Goal: Information Seeking & Learning: Learn about a topic

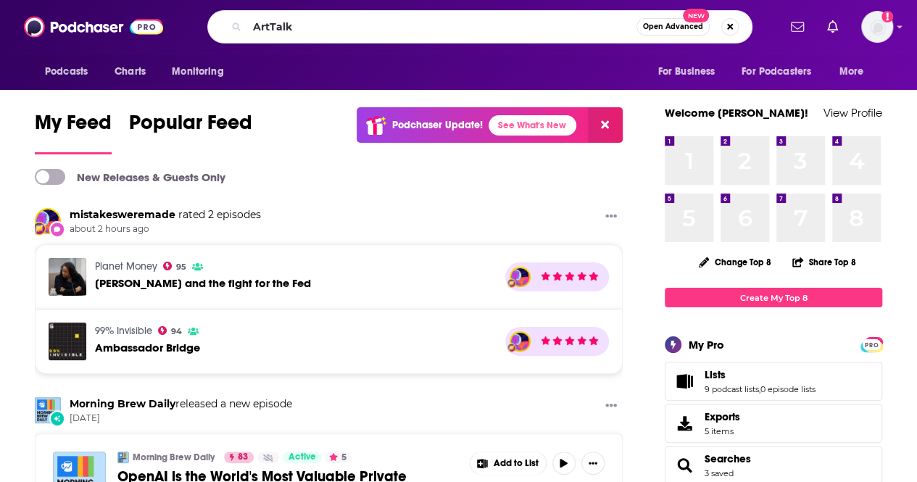
type input "ArtTalk"
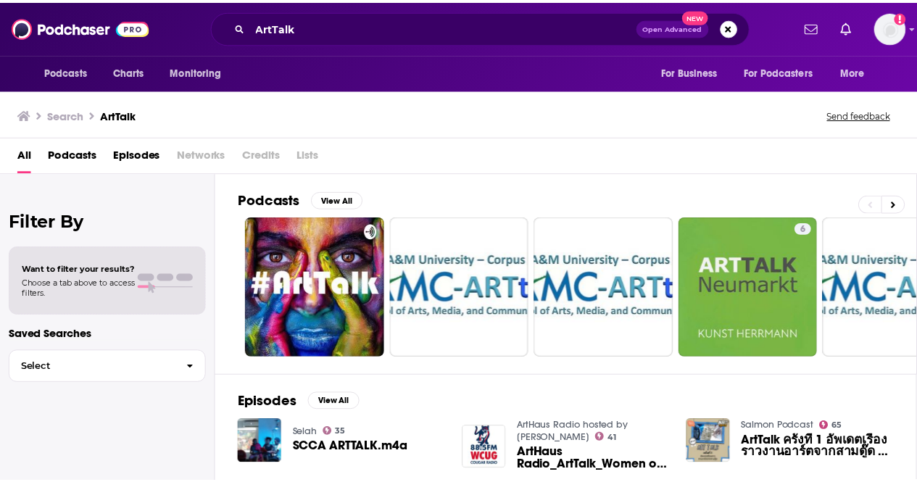
scroll to position [3, 0]
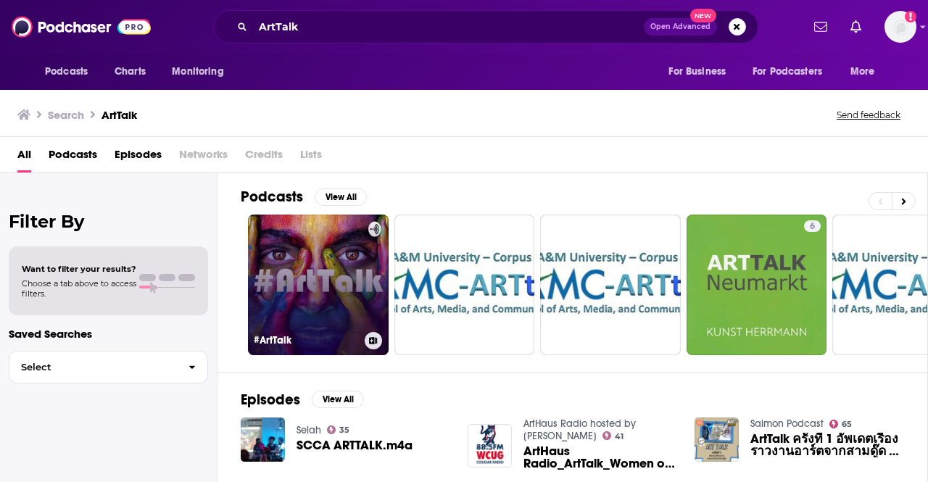
click at [358, 313] on link "#ArtTalk" at bounding box center [318, 285] width 141 height 141
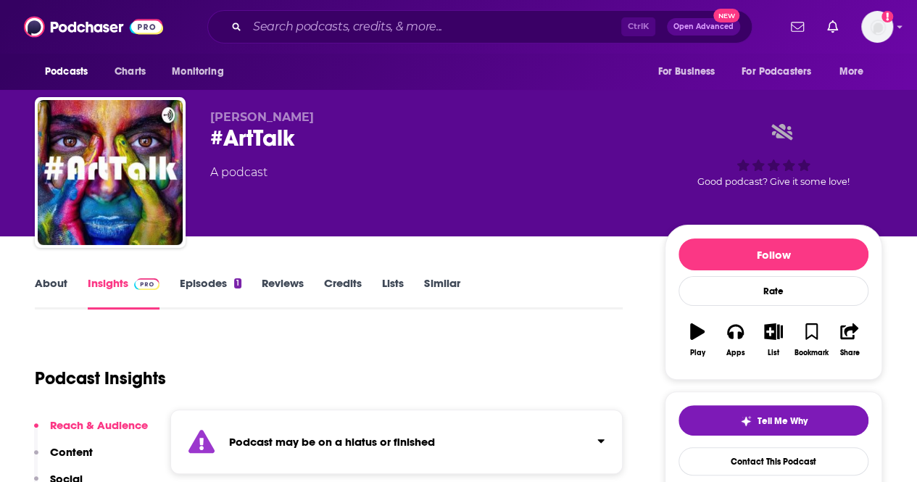
scroll to position [6, 0]
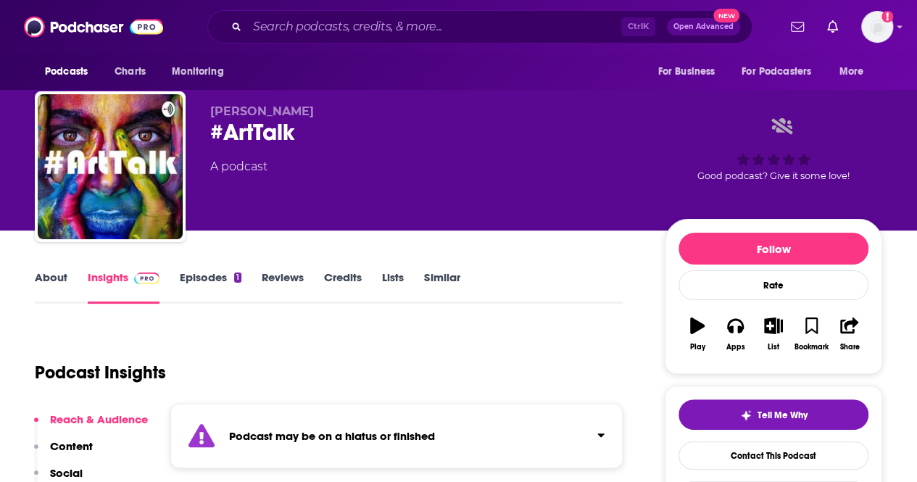
click at [37, 281] on link "About" at bounding box center [51, 287] width 33 height 33
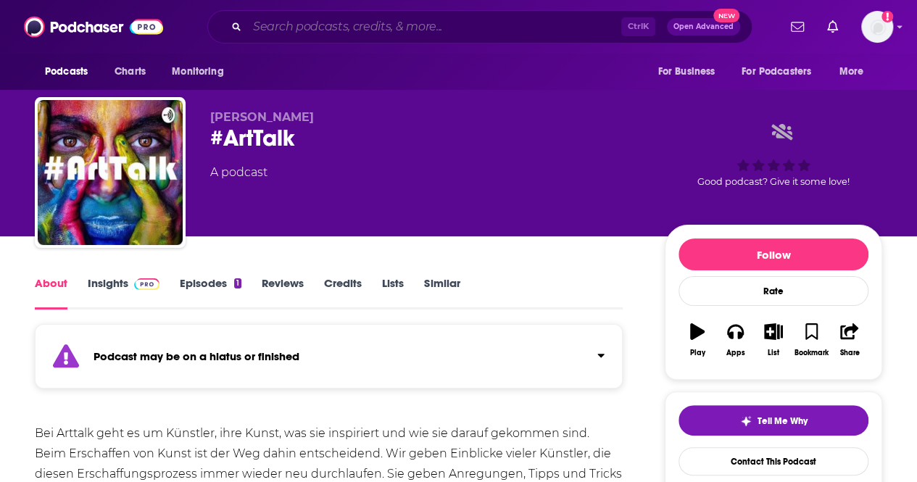
click at [429, 18] on input "Search podcasts, credits, & more..." at bounding box center [434, 26] width 374 height 23
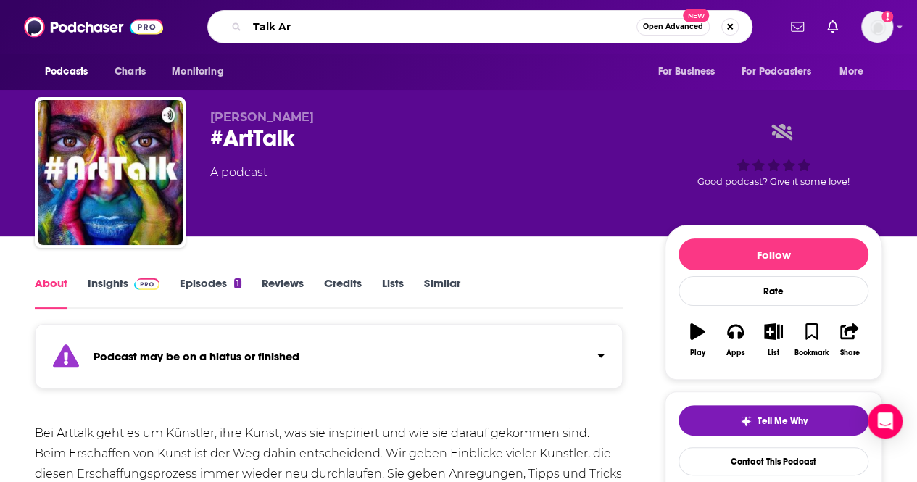
type input "Talk Art"
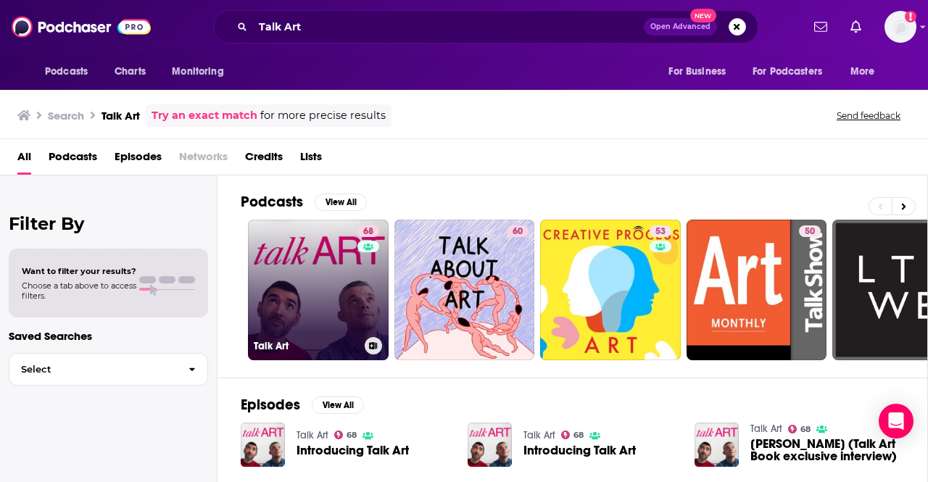
click at [276, 294] on link "68 Talk Art" at bounding box center [318, 290] width 141 height 141
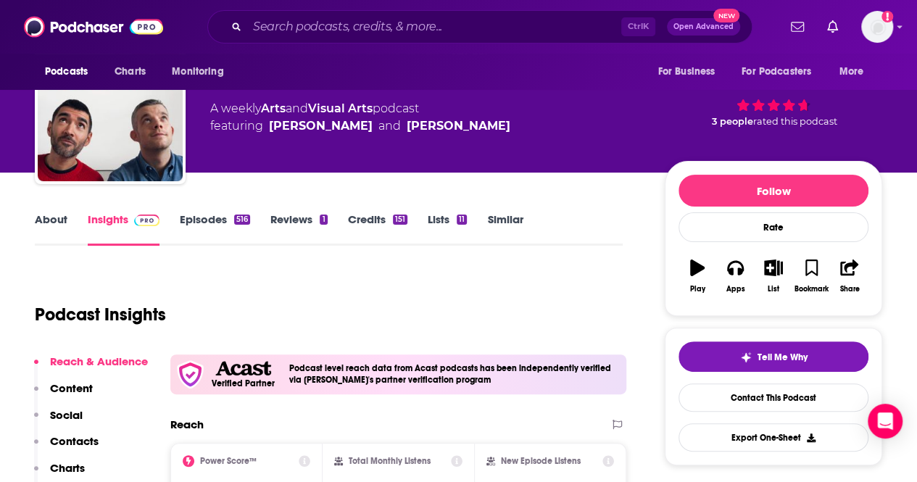
scroll to position [28, 0]
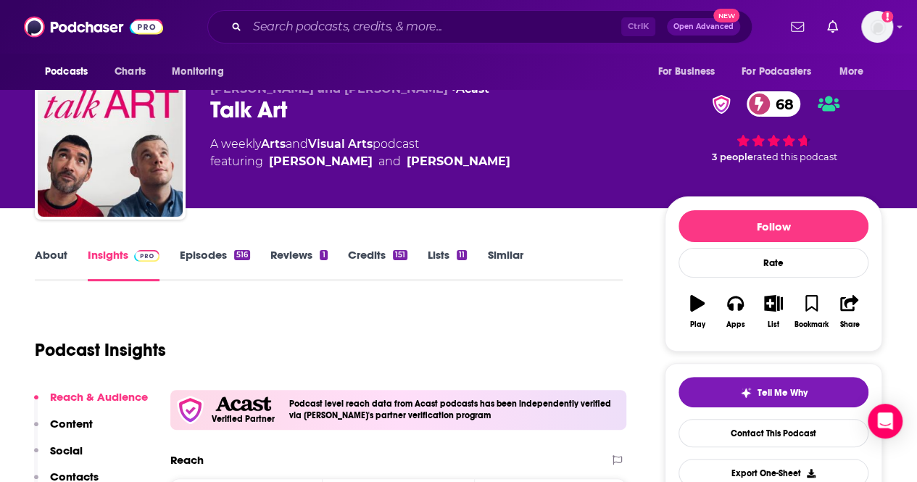
click at [48, 246] on div "About Insights Episodes 516 Reviews 1 Credits 151 Lists 11 Similar" at bounding box center [329, 264] width 588 height 36
click at [50, 255] on link "About" at bounding box center [51, 264] width 33 height 33
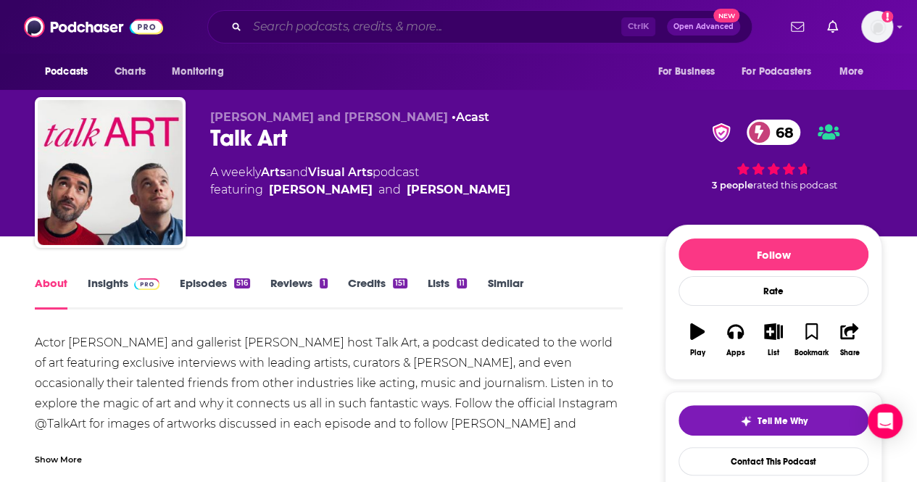
click at [406, 33] on input "Search podcasts, credits, & more..." at bounding box center [434, 26] width 374 height 23
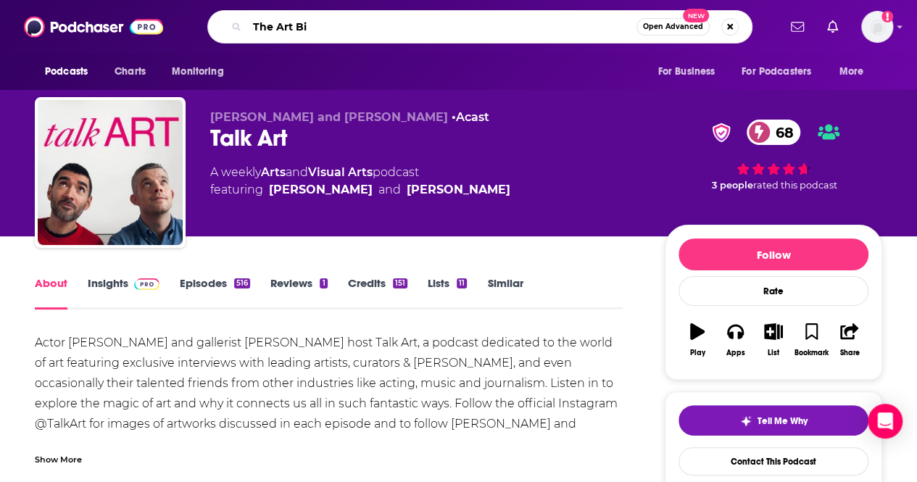
type input "The Art Biz"
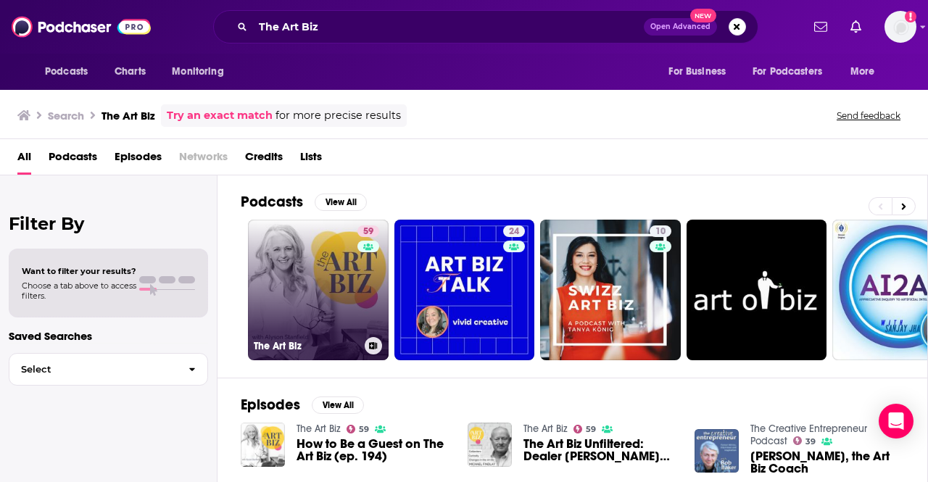
click at [335, 284] on link "59 The Art Biz" at bounding box center [318, 290] width 141 height 141
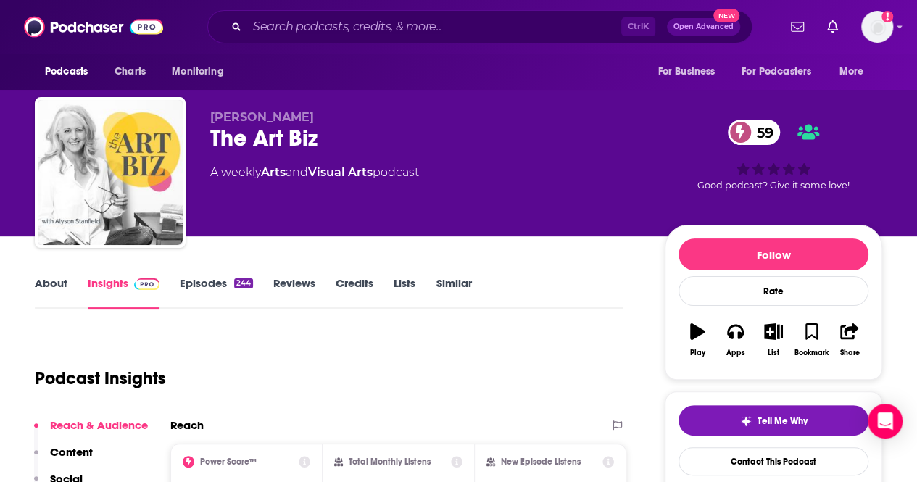
click at [42, 294] on link "About" at bounding box center [51, 292] width 33 height 33
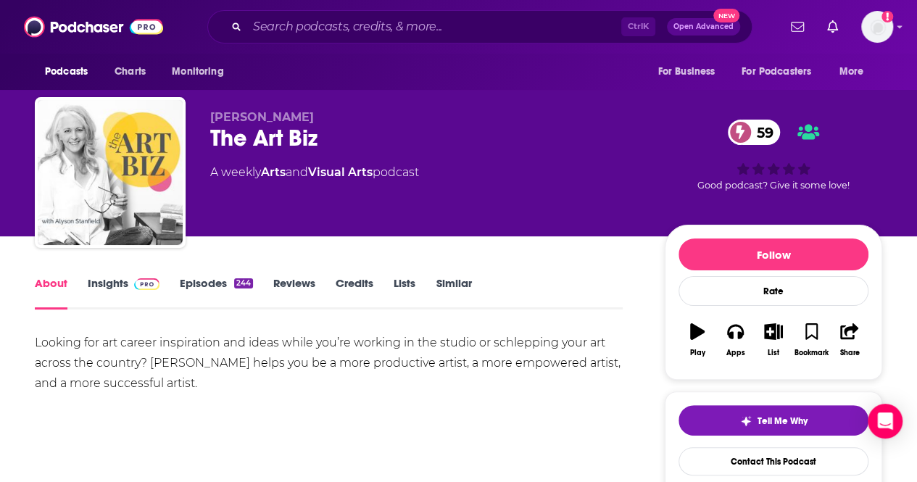
scroll to position [1, 0]
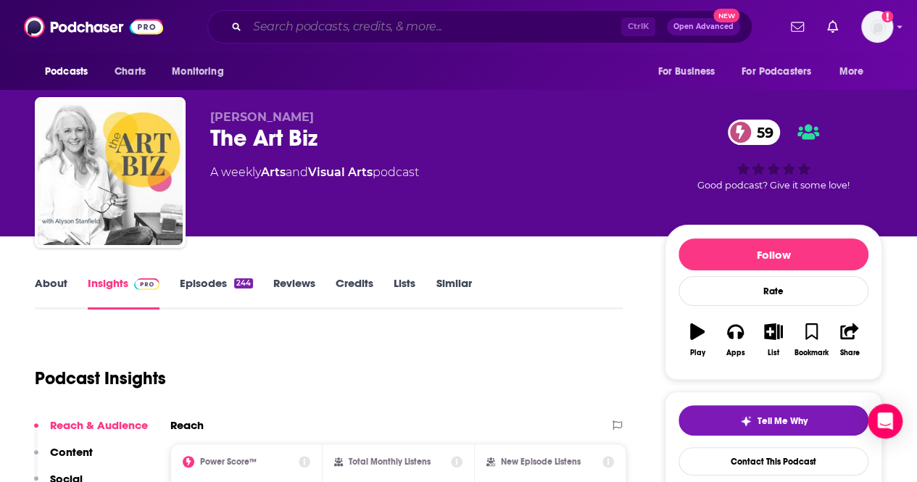
click at [423, 20] on input "Search podcasts, credits, & more..." at bounding box center [434, 26] width 374 height 23
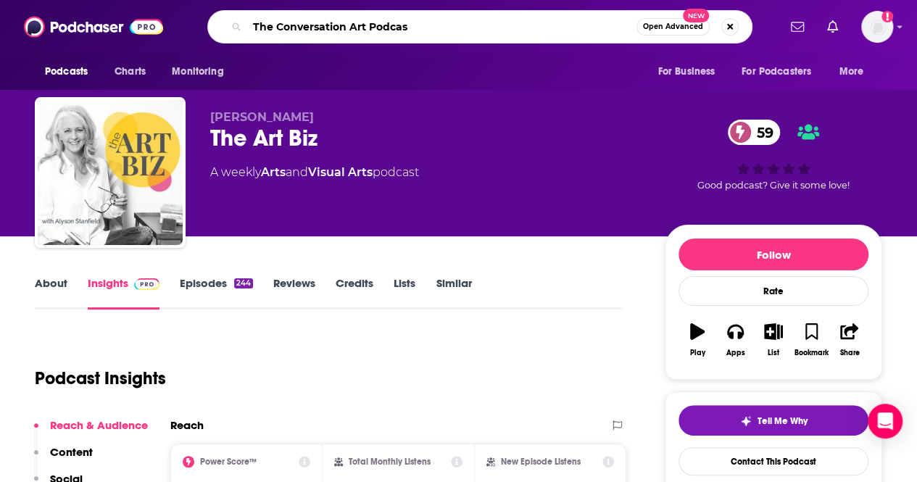
type input "The Conversation Art Podcast"
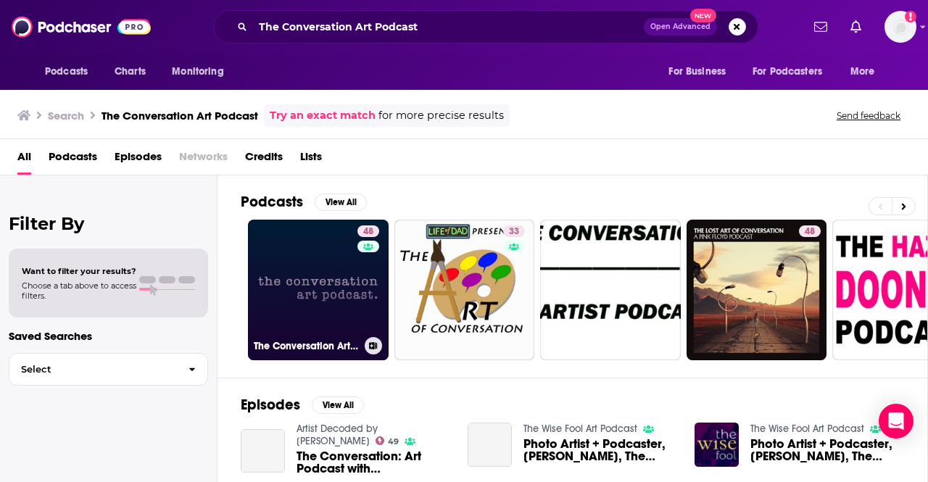
click at [298, 292] on link "48 The Conversation Art Podcast" at bounding box center [318, 290] width 141 height 141
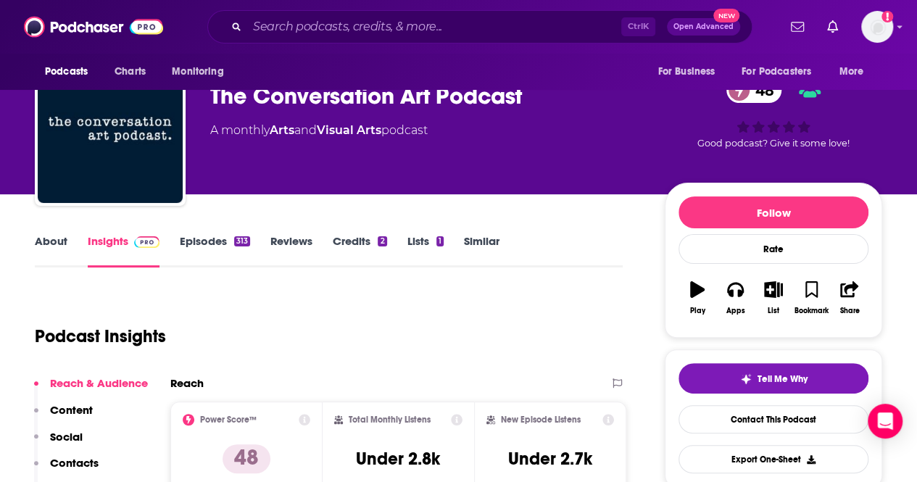
scroll to position [25, 0]
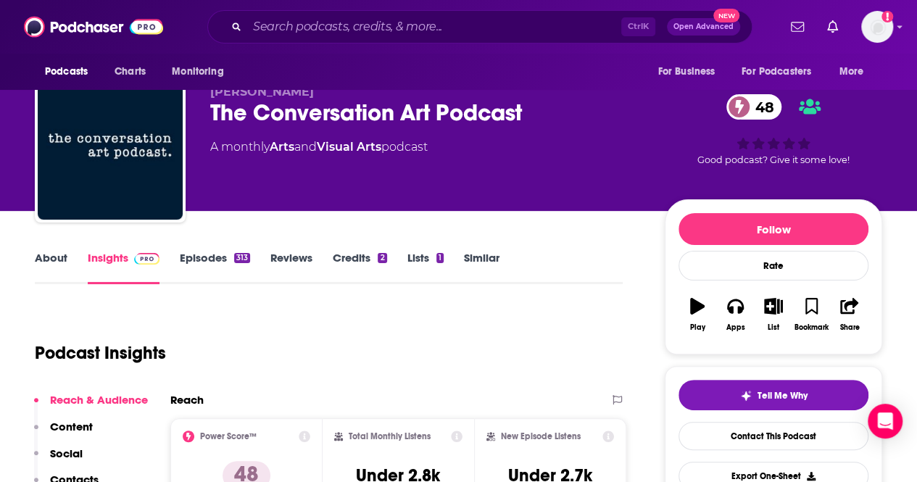
click at [49, 260] on link "About" at bounding box center [51, 267] width 33 height 33
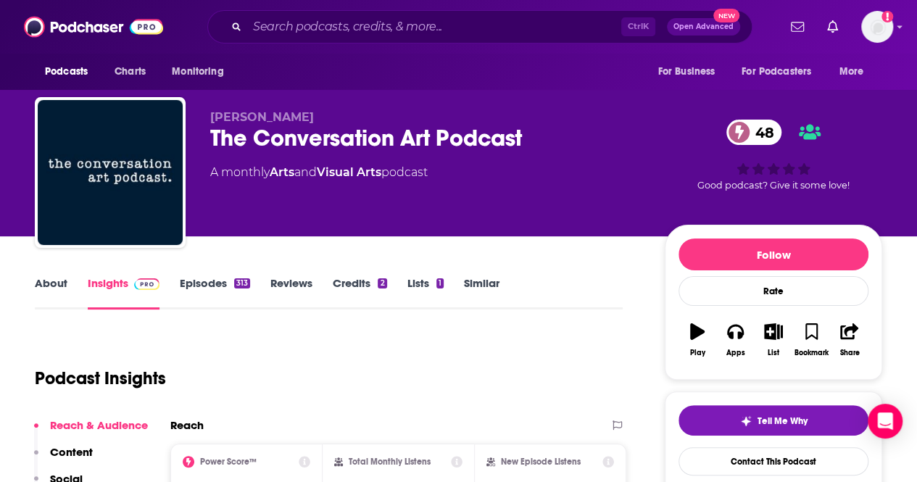
click at [466, 14] on div "Ctrl K Open Advanced New" at bounding box center [479, 26] width 545 height 33
click at [456, 21] on input "Search podcasts, credits, & more..." at bounding box center [434, 26] width 374 height 23
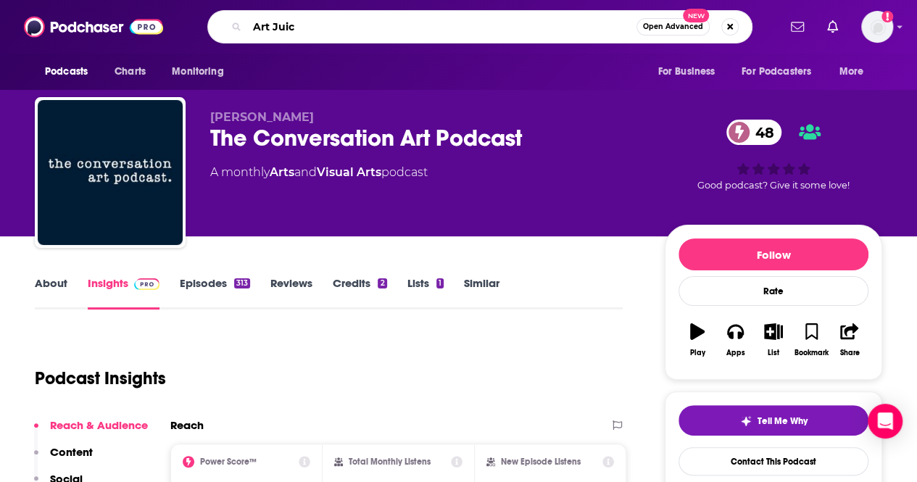
type input "Art Juice"
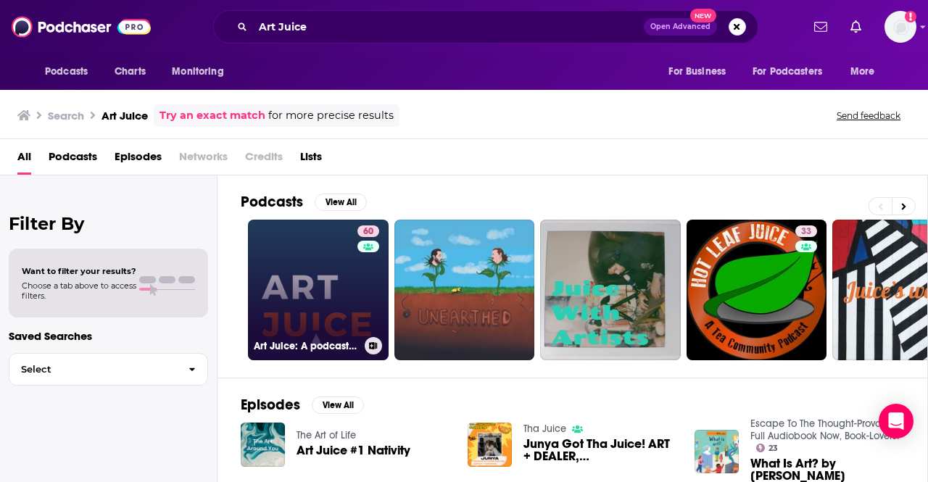
click at [340, 268] on link "60 Art Juice: A podcast for artists, creatives and art lovers" at bounding box center [318, 290] width 141 height 141
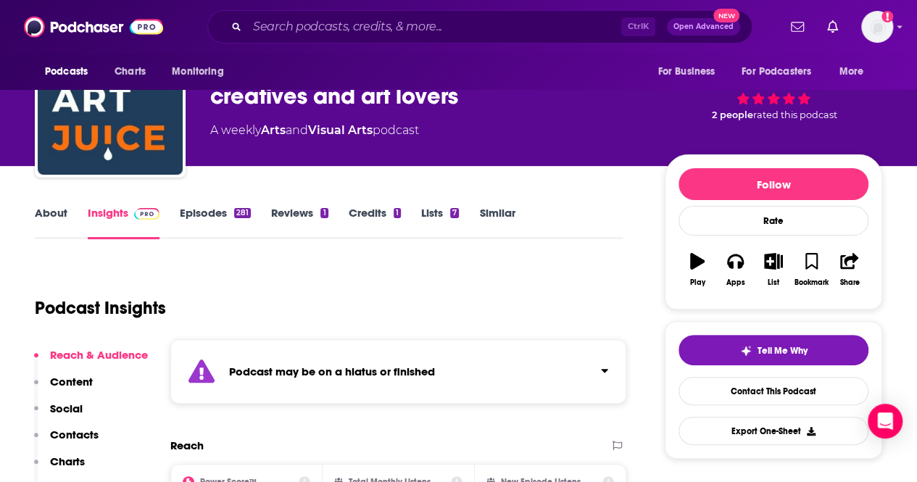
scroll to position [70, 0]
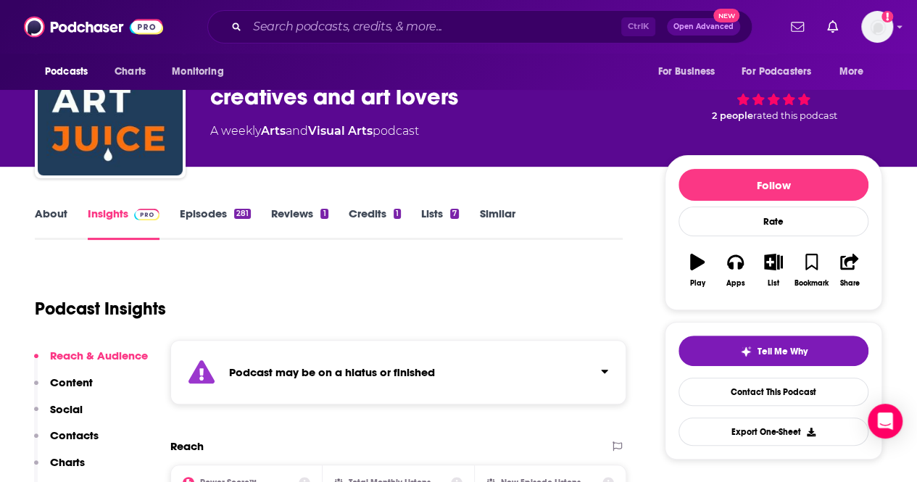
click at [215, 215] on link "Episodes 281" at bounding box center [215, 223] width 71 height 33
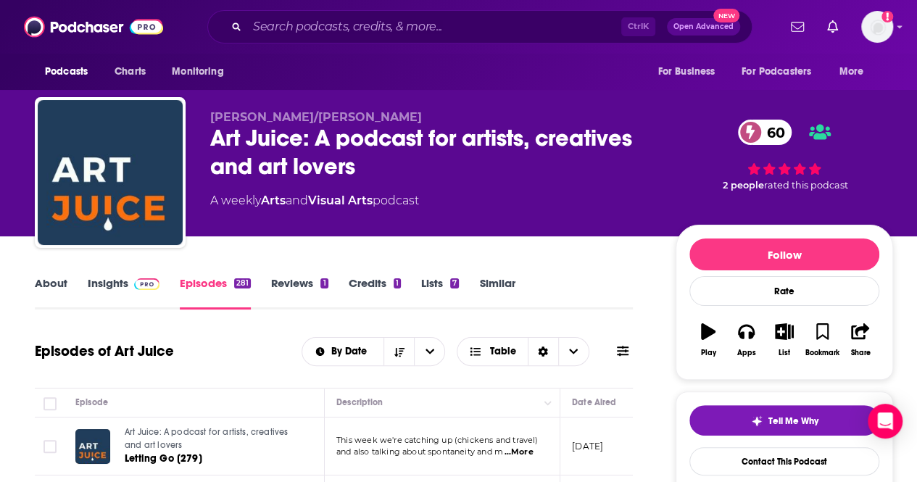
click at [53, 283] on link "About" at bounding box center [51, 292] width 33 height 33
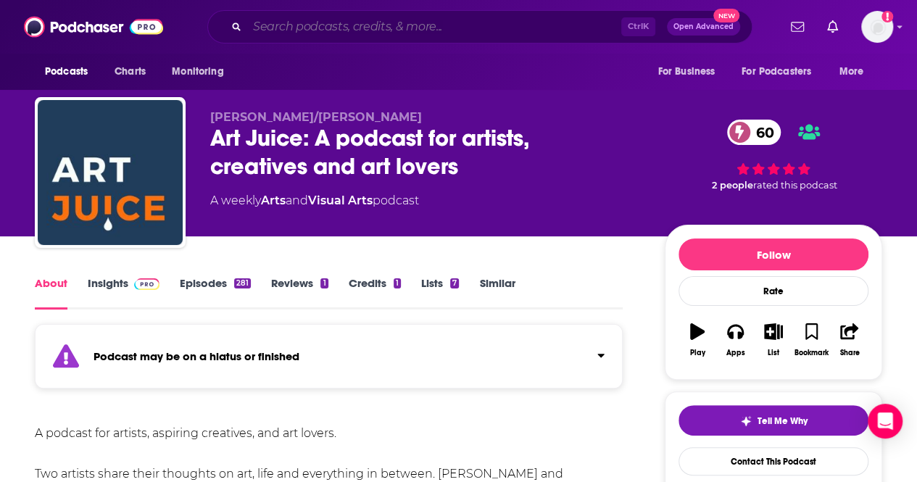
click at [372, 31] on input "Search podcasts, credits, & more..." at bounding box center [434, 26] width 374 height 23
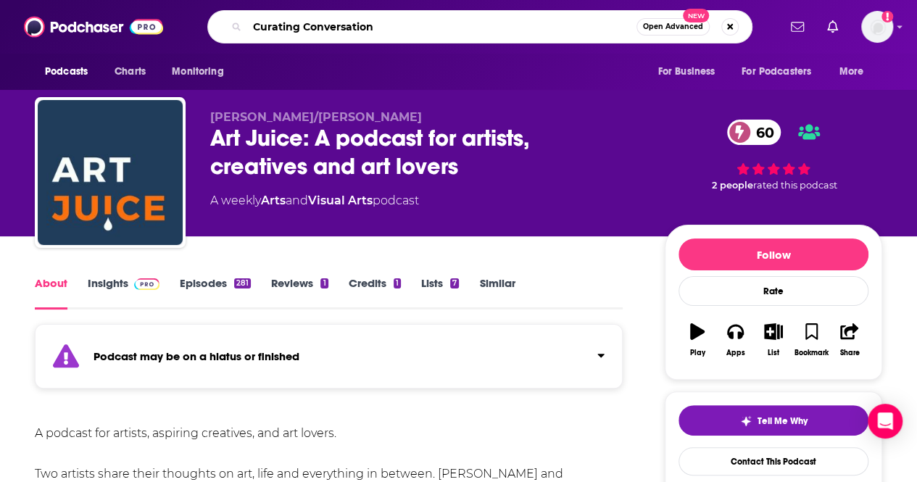
type input "Curating Conversation"
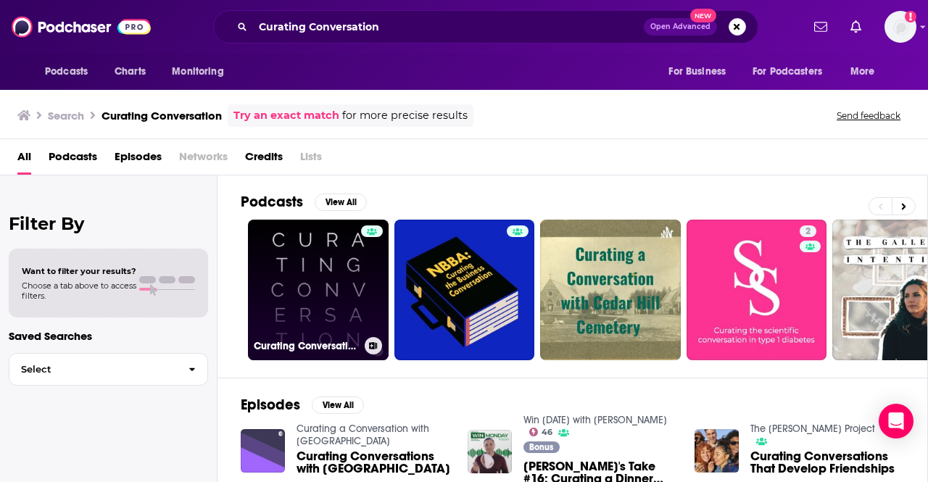
click at [325, 274] on link "Curating Conversation" at bounding box center [318, 290] width 141 height 141
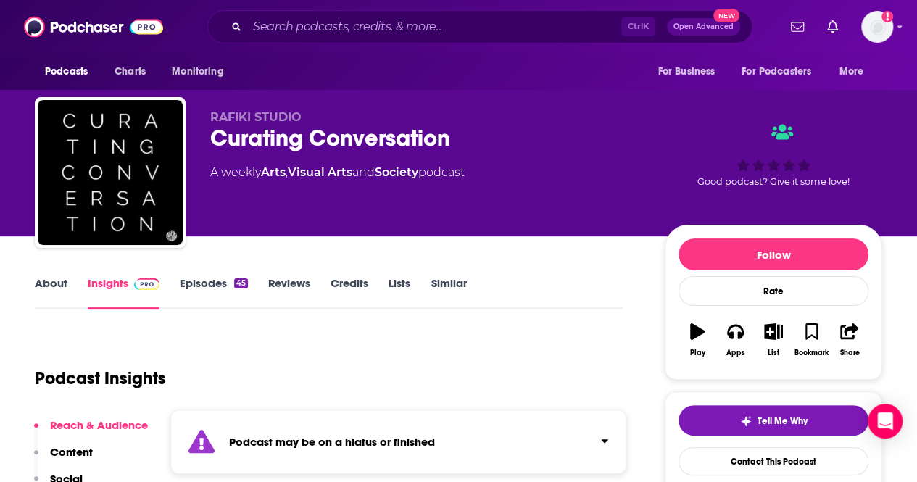
click at [197, 285] on link "Episodes 45" at bounding box center [214, 292] width 68 height 33
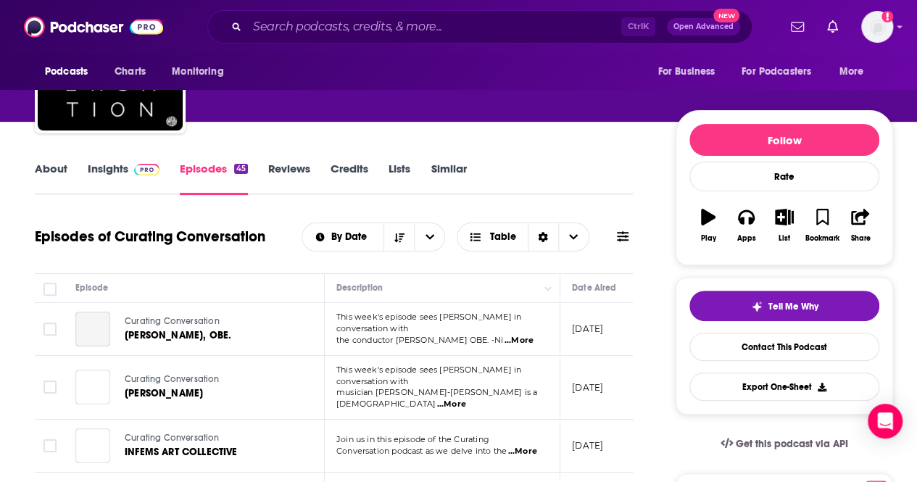
scroll to position [144, 0]
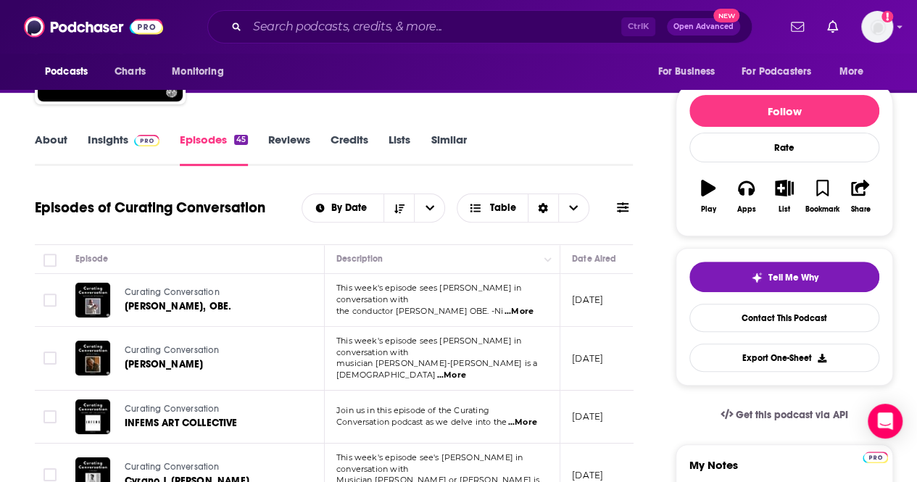
click at [51, 131] on div "About Insights Episodes 45 Reviews Credits Lists Similar" at bounding box center [334, 149] width 598 height 36
click at [53, 136] on link "About" at bounding box center [51, 149] width 33 height 33
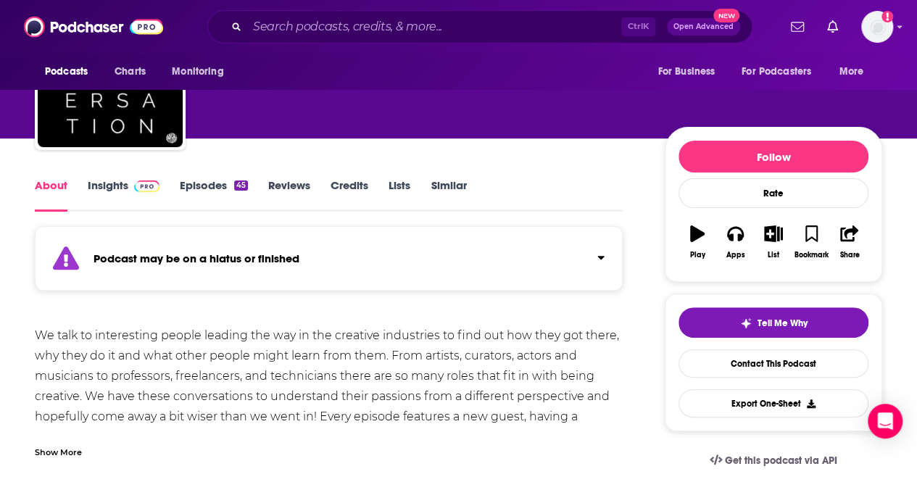
scroll to position [94, 0]
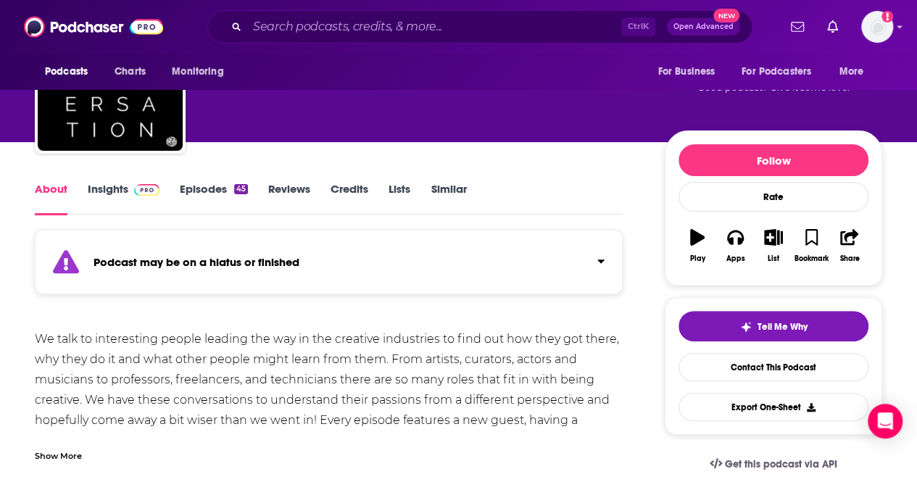
click at [123, 189] on link "Insights" at bounding box center [124, 198] width 72 height 33
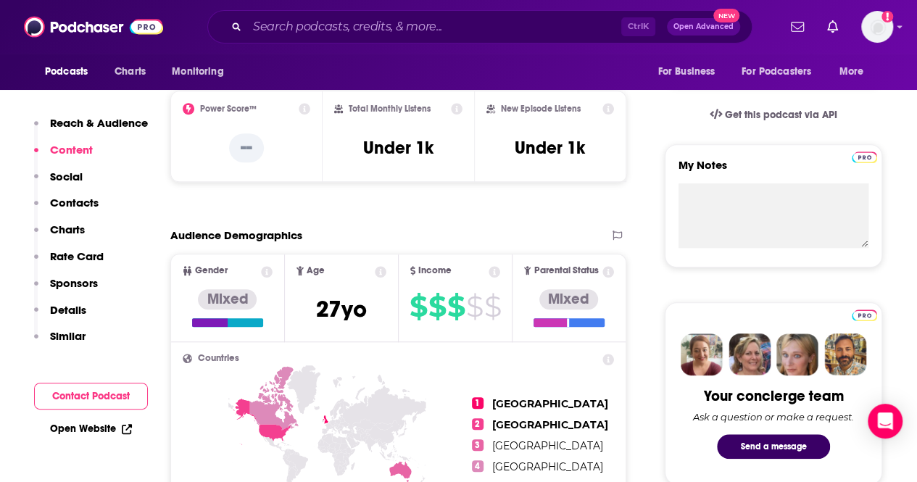
scroll to position [434, 0]
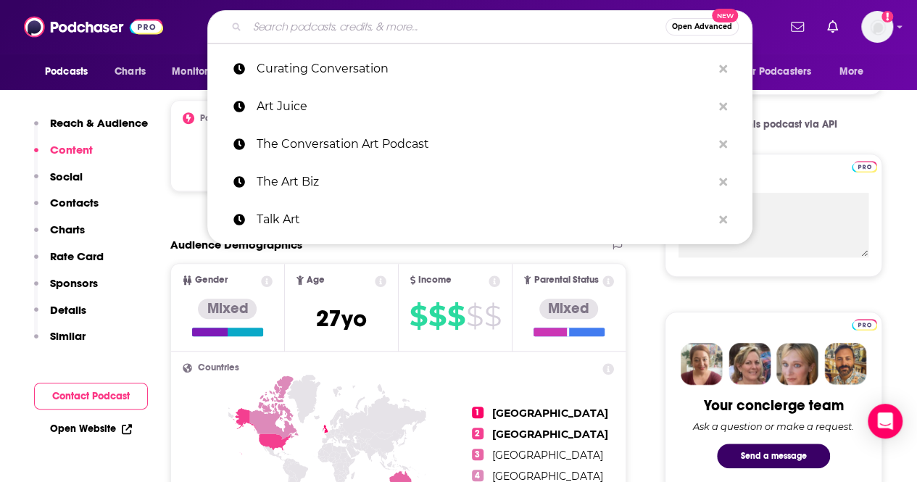
click at [390, 30] on input "Search podcasts, credits, & more..." at bounding box center [456, 26] width 418 height 23
type input "i"
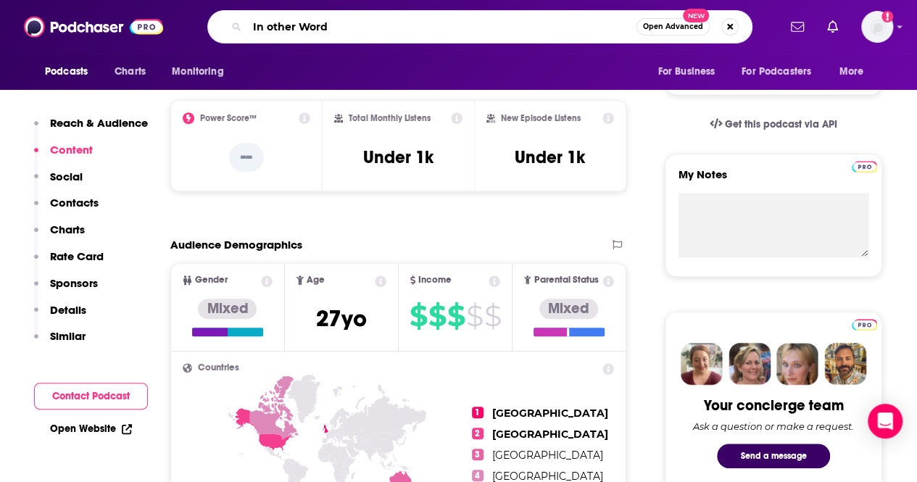
type input "In other Words"
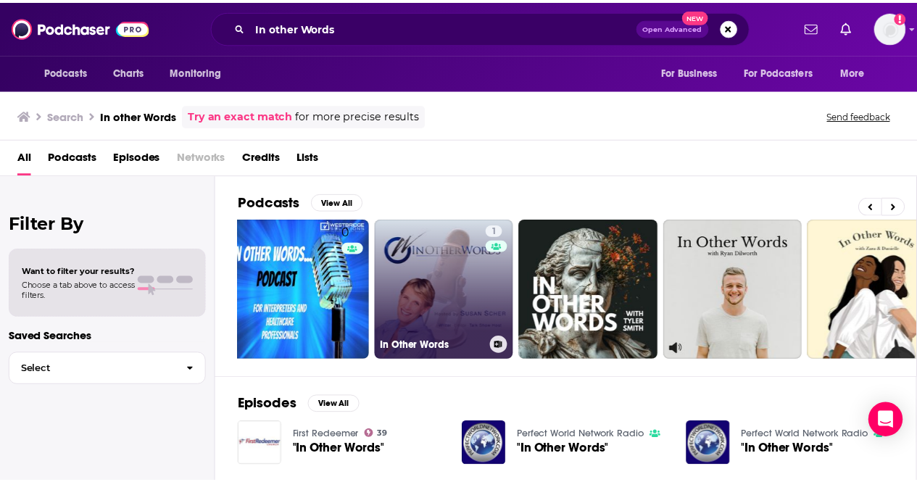
scroll to position [0, 16]
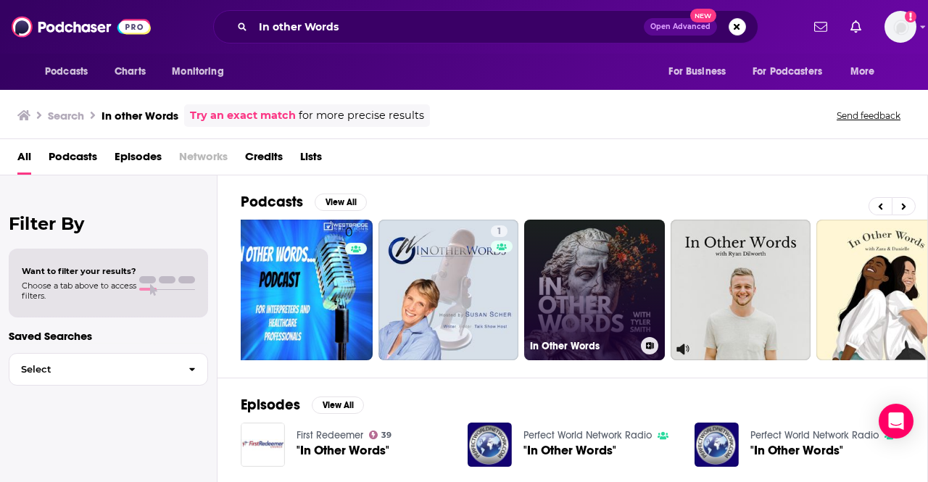
click at [628, 305] on link "In Other Words" at bounding box center [594, 290] width 141 height 141
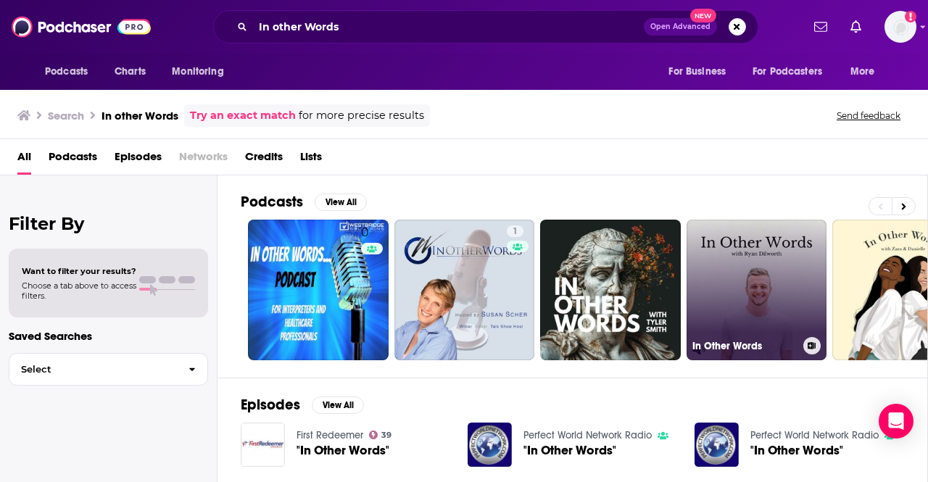
click at [701, 286] on link "In Other Words" at bounding box center [757, 290] width 141 height 141
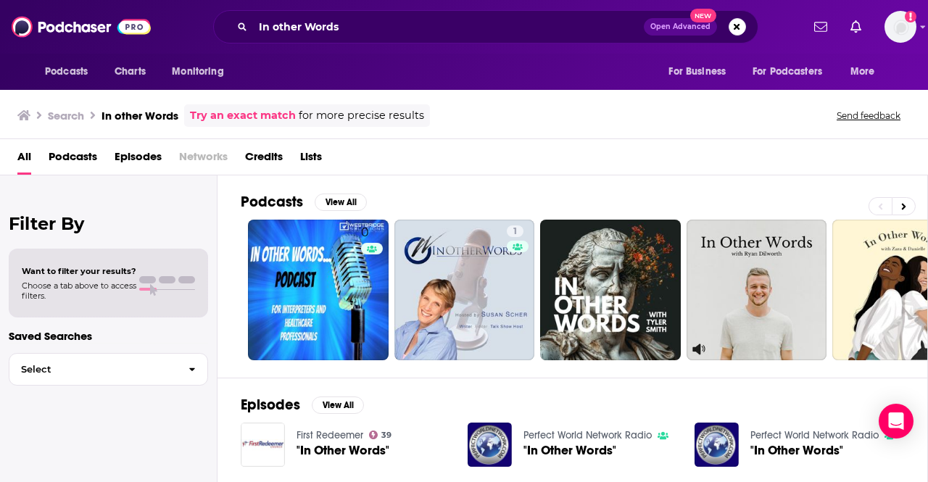
click at [373, 41] on div "In other Words Open Advanced New" at bounding box center [485, 26] width 545 height 33
click at [357, 27] on input "In other Words" at bounding box center [448, 26] width 391 height 23
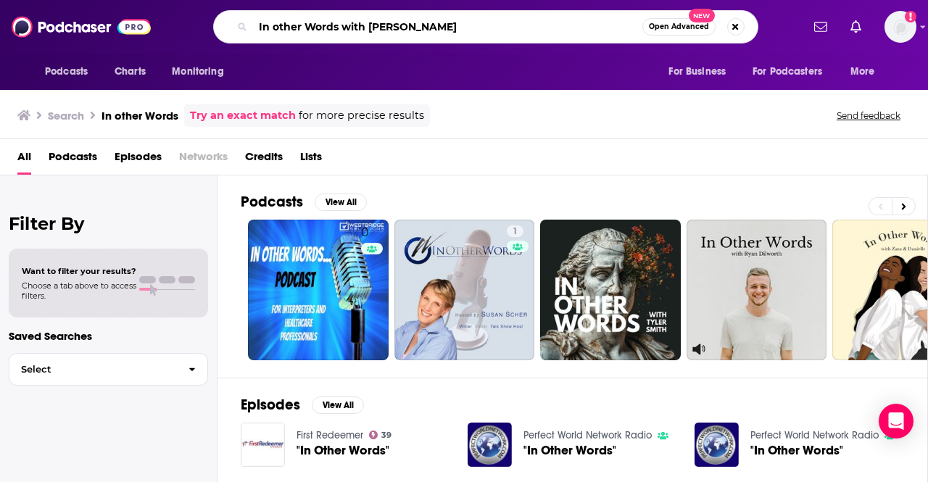
type input "In other Words with [PERSON_NAME]"
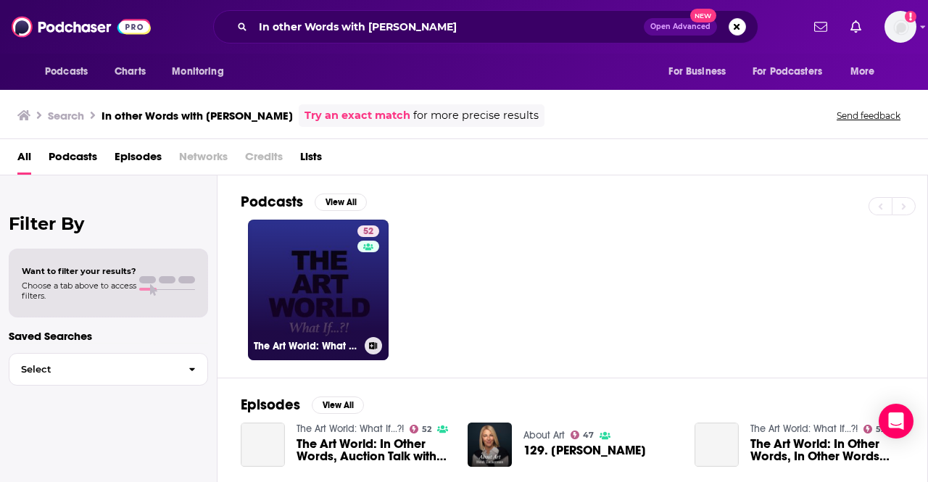
click at [341, 300] on link "52 The Art World: What If...?!" at bounding box center [318, 290] width 141 height 141
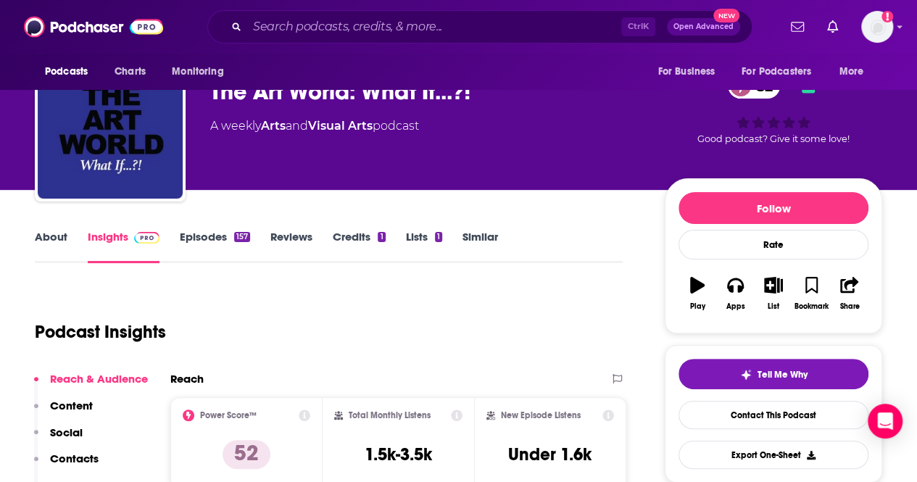
scroll to position [44, 0]
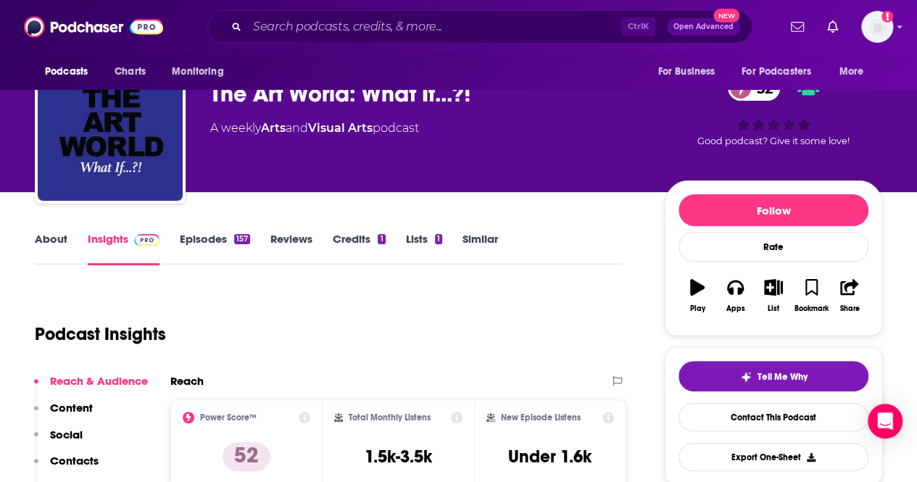
click at [59, 241] on link "About" at bounding box center [51, 248] width 33 height 33
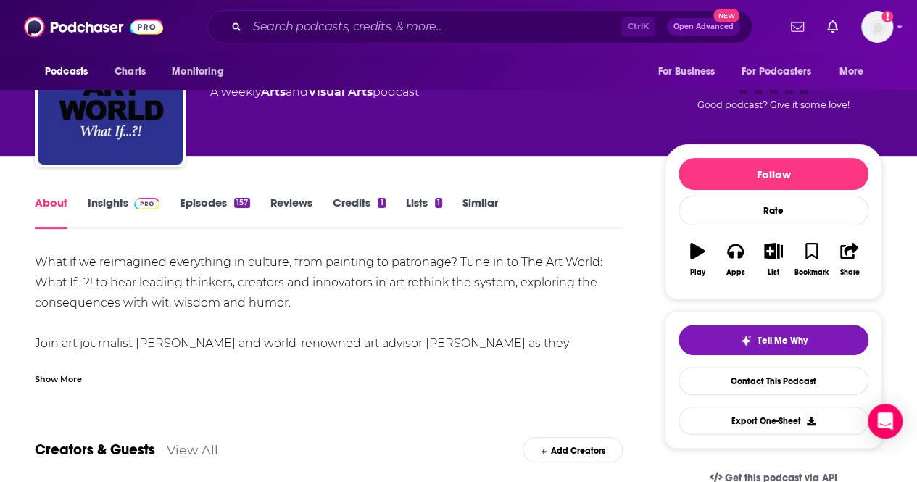
scroll to position [81, 0]
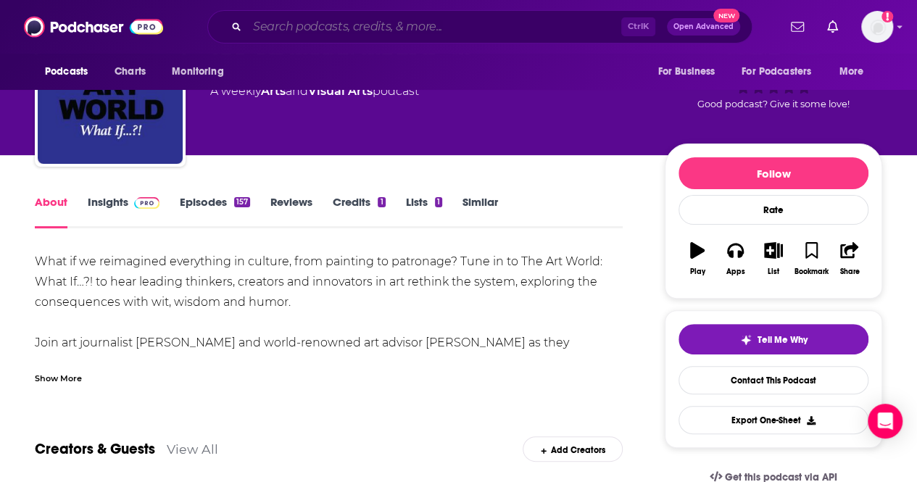
click at [387, 27] on input "Search podcasts, credits, & more..." at bounding box center [434, 26] width 374 height 23
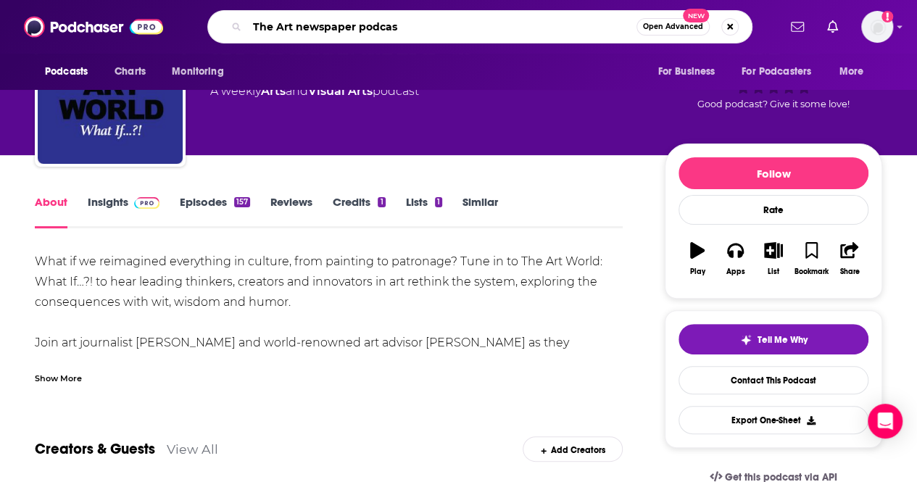
type input "The Art newspaper podcast"
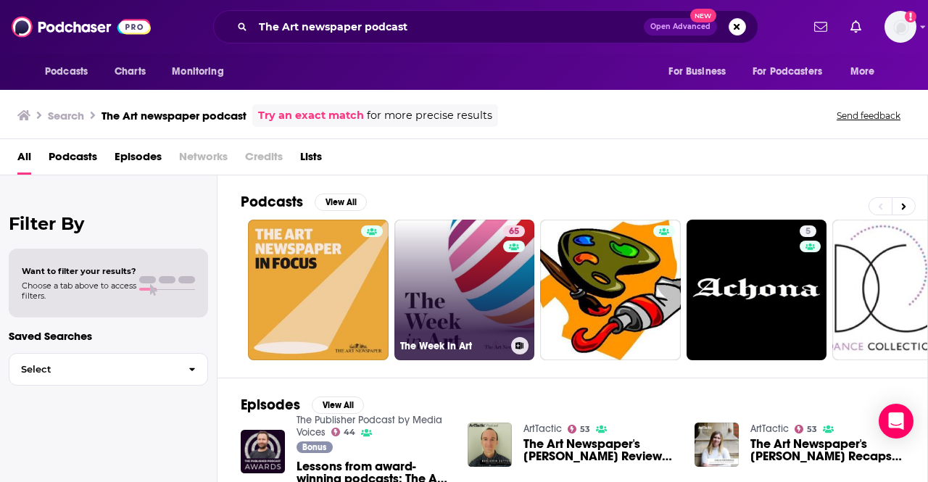
click at [502, 275] on link "65 The Week in Art" at bounding box center [465, 290] width 141 height 141
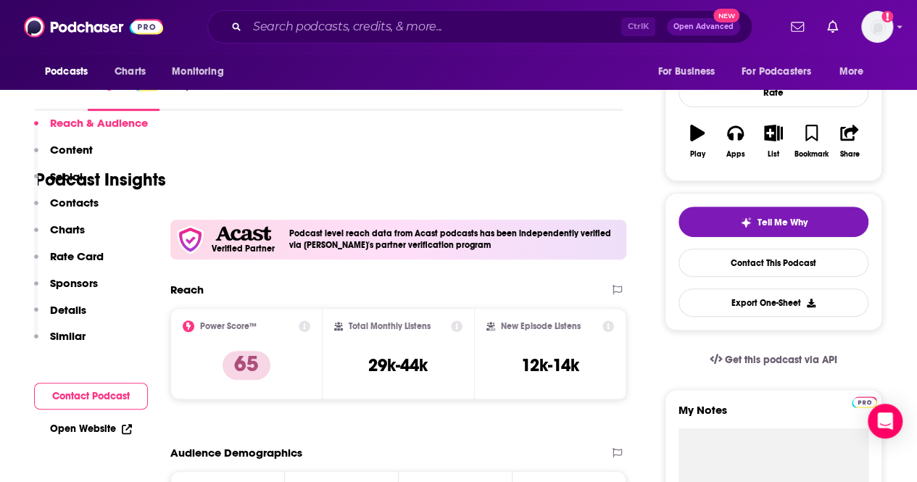
scroll to position [154, 0]
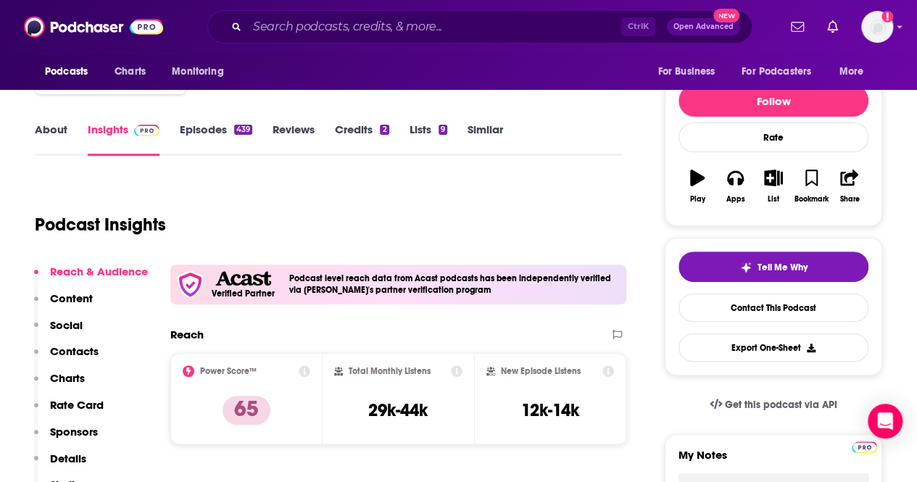
click at [48, 131] on link "About" at bounding box center [51, 139] width 33 height 33
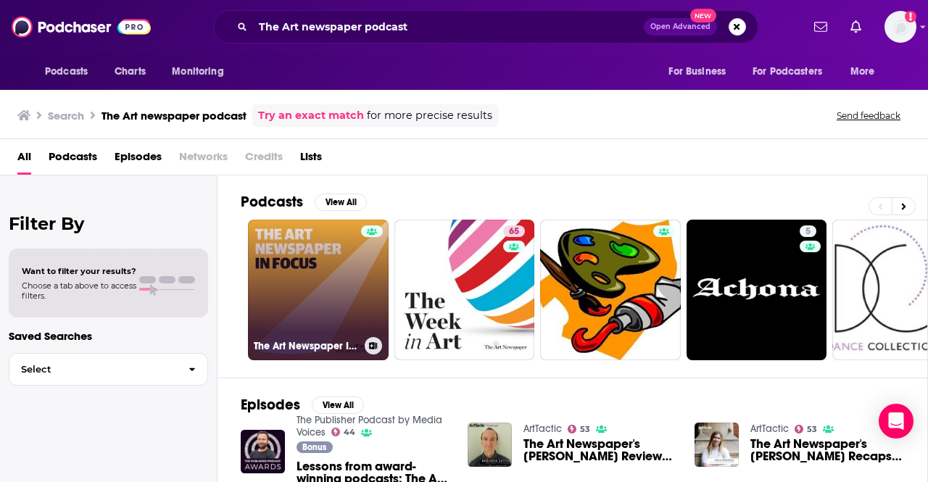
click at [344, 283] on link "The Art Newspaper In Focus" at bounding box center [318, 290] width 141 height 141
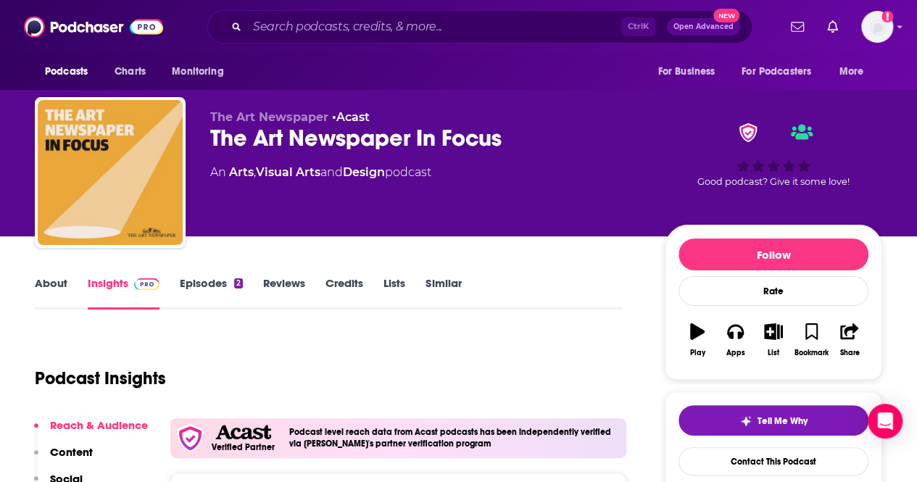
click at [51, 276] on div "About Insights Episodes 2 Reviews Credits Lists Similar" at bounding box center [329, 292] width 588 height 36
click at [52, 279] on link "About" at bounding box center [51, 292] width 33 height 33
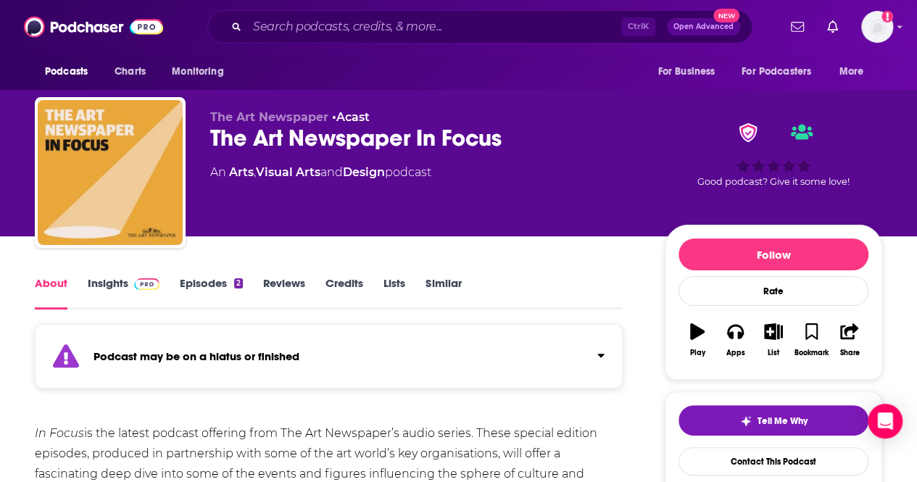
scroll to position [156, 0]
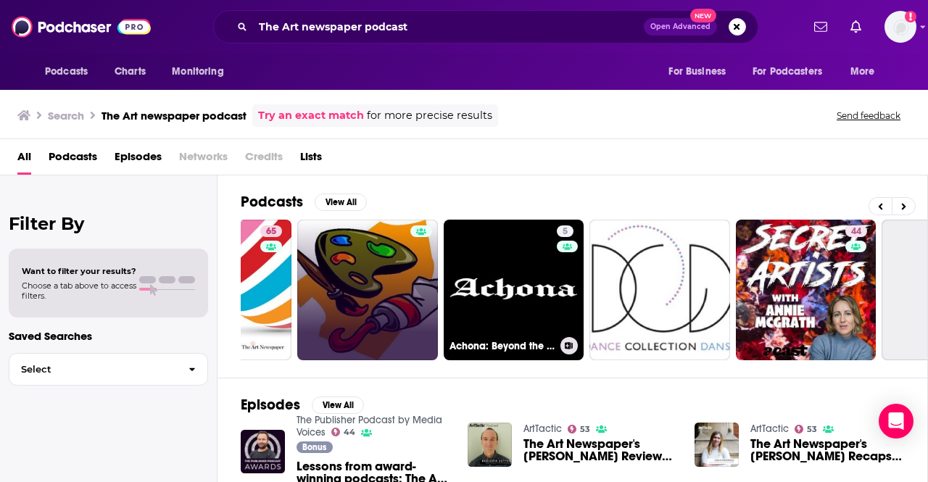
scroll to position [0, 244]
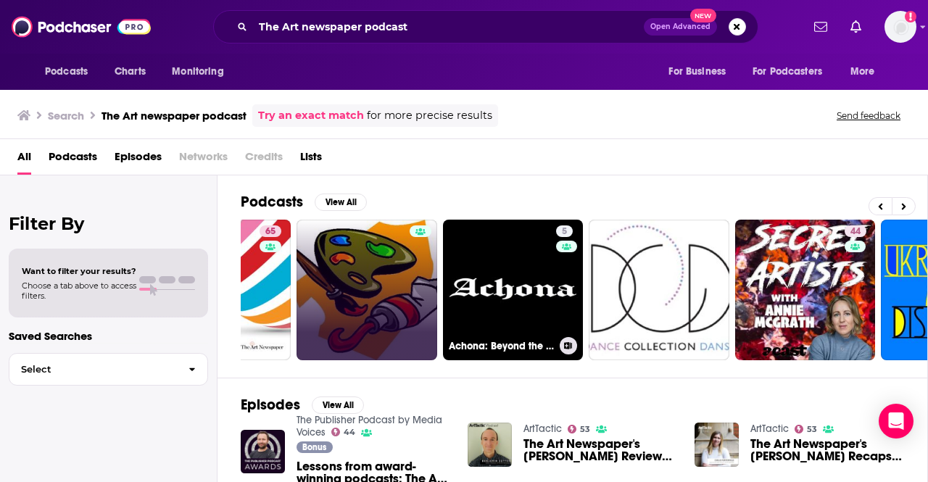
click at [531, 297] on link "5 Achona: Beyond the Articles" at bounding box center [513, 290] width 141 height 141
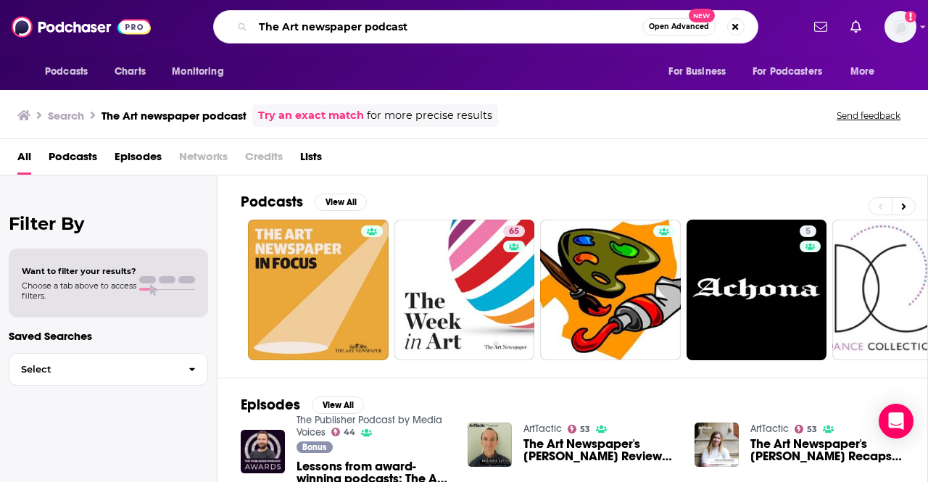
drag, startPoint x: 441, startPoint y: 17, endPoint x: 303, endPoint y: 12, distance: 137.9
click at [303, 12] on div "The Art newspaper podcast Open Advanced New" at bounding box center [485, 26] width 545 height 33
type input "T"
type input "Art Podcasts"
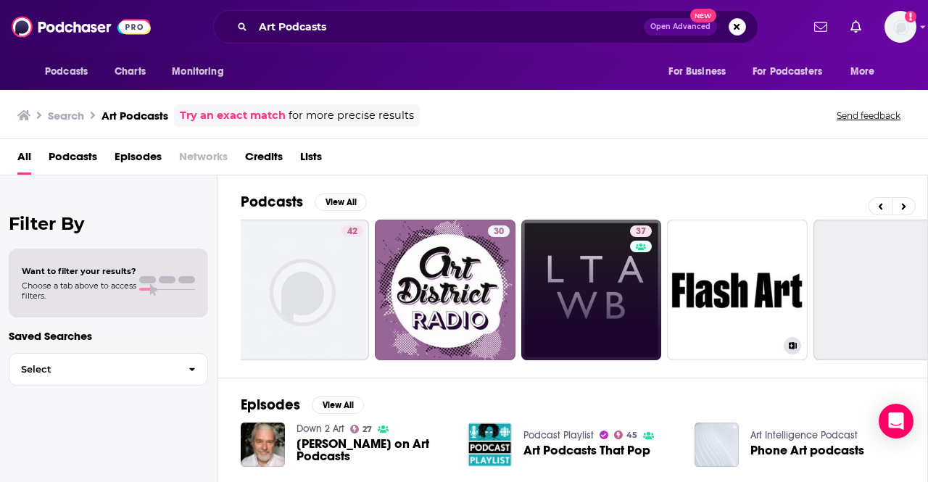
scroll to position [0, 166]
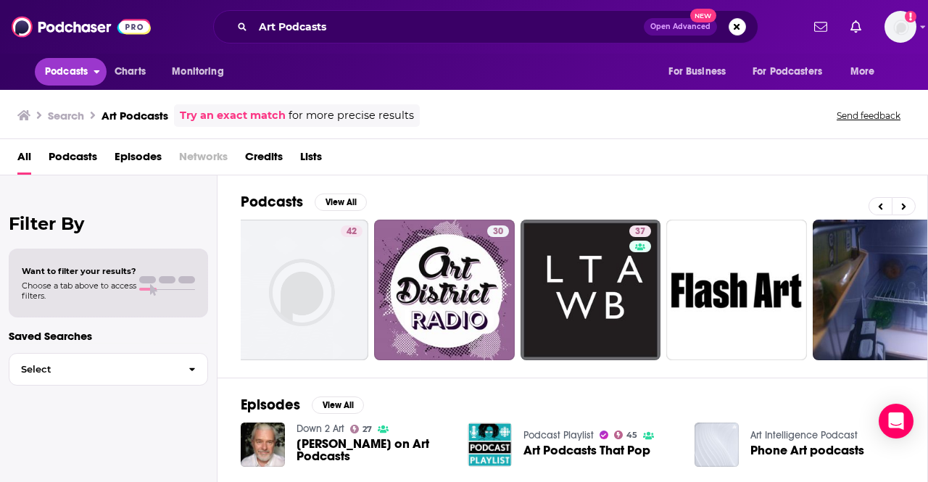
click at [87, 63] on span "Podcasts" at bounding box center [66, 72] width 43 height 20
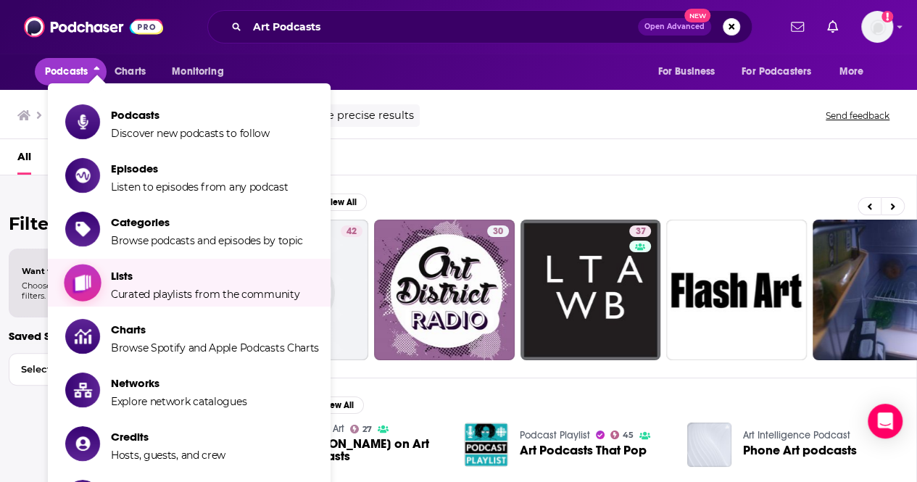
click at [168, 284] on span "Lists Curated playlists from the community" at bounding box center [205, 283] width 189 height 36
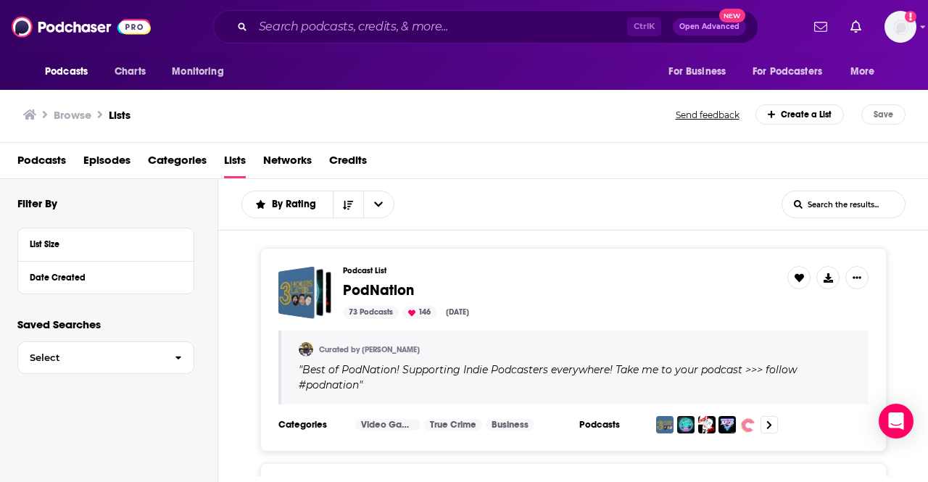
click at [833, 202] on input "List Search Input" at bounding box center [844, 204] width 123 height 26
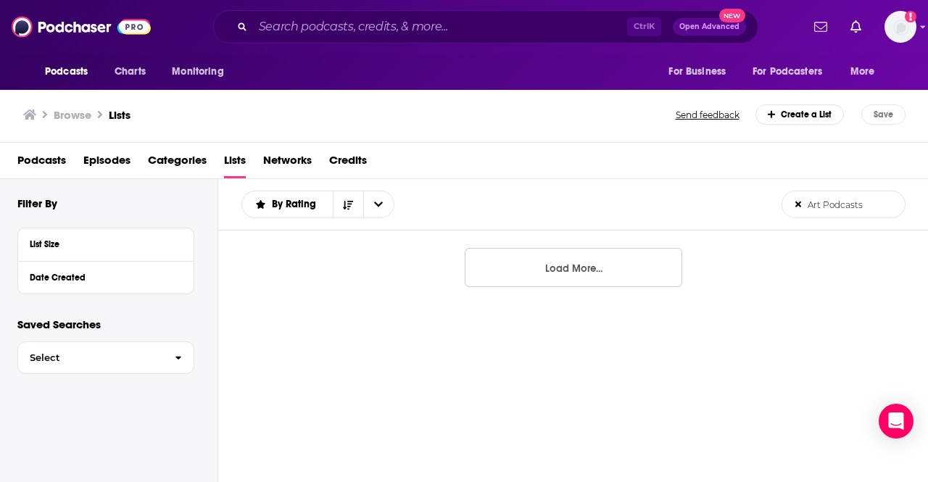
type input "Art Podcasts"
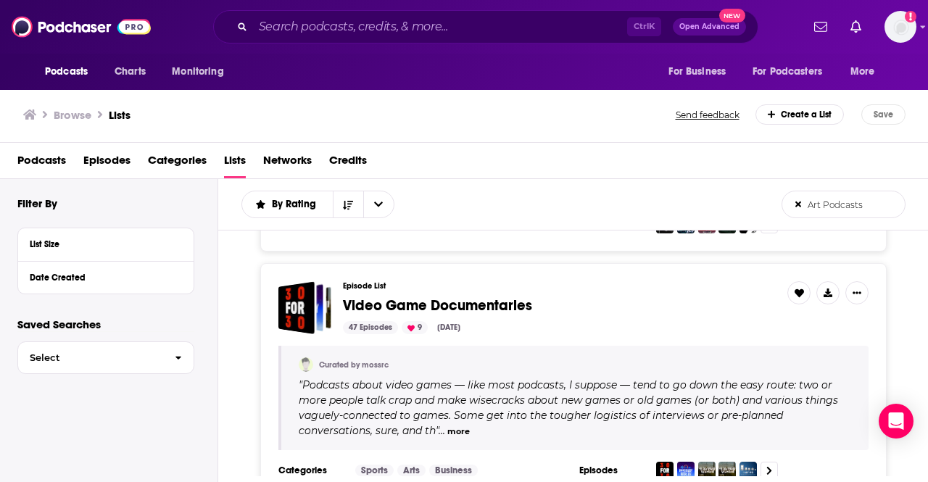
scroll to position [2555, 0]
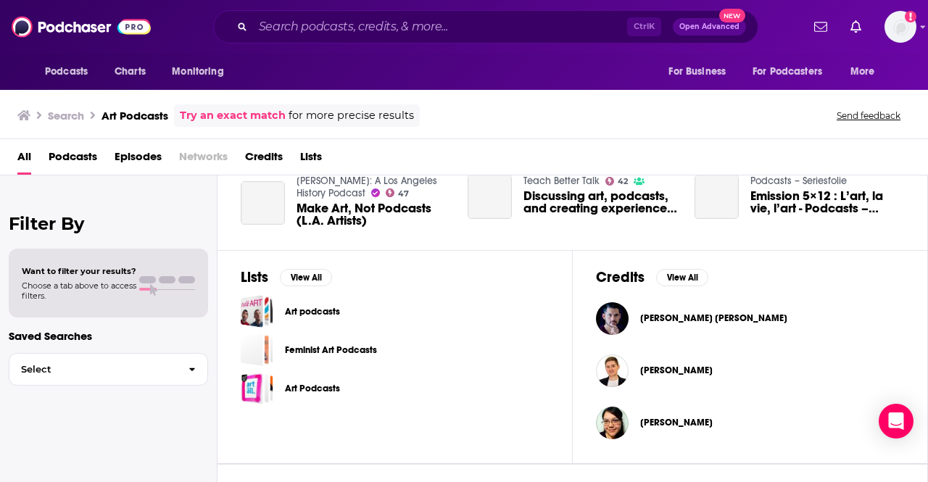
scroll to position [391, 0]
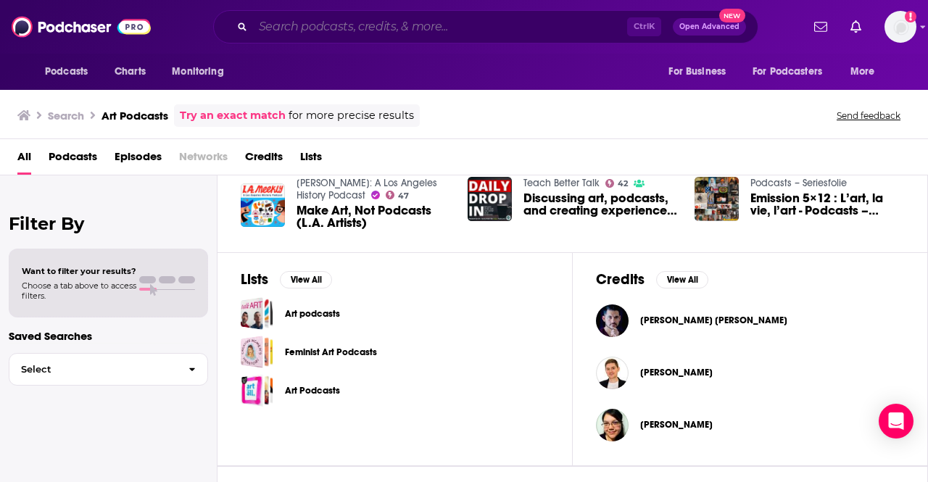
click at [333, 35] on input "Search podcasts, credits, & more..." at bounding box center [440, 26] width 374 height 23
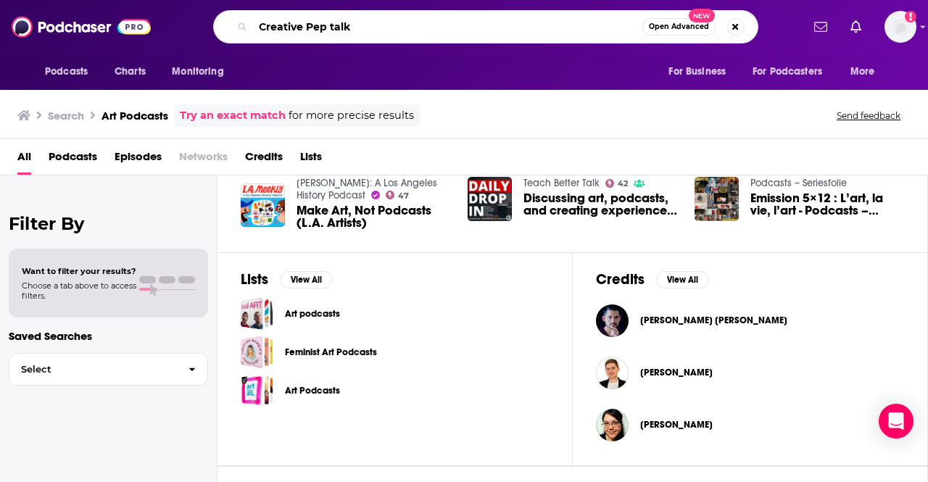
type input "Creative Pep talk"
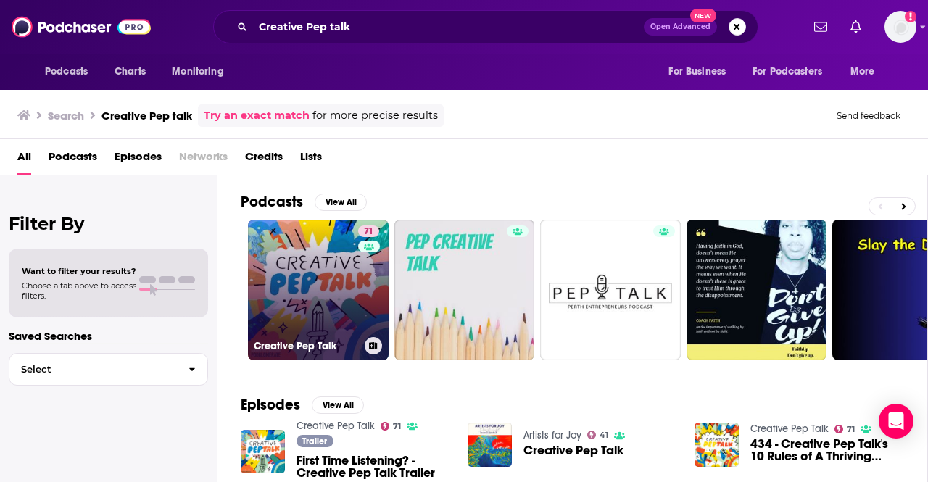
click at [287, 281] on link "71 Creative Pep Talk" at bounding box center [318, 290] width 141 height 141
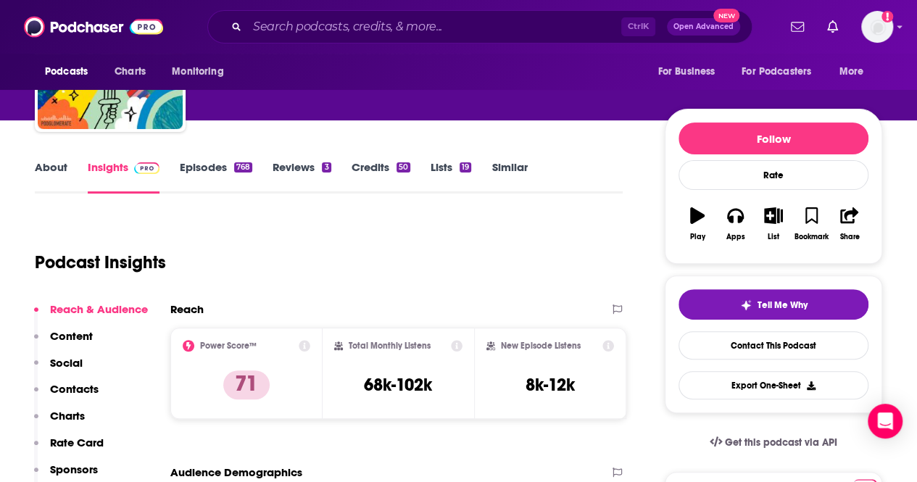
scroll to position [128, 0]
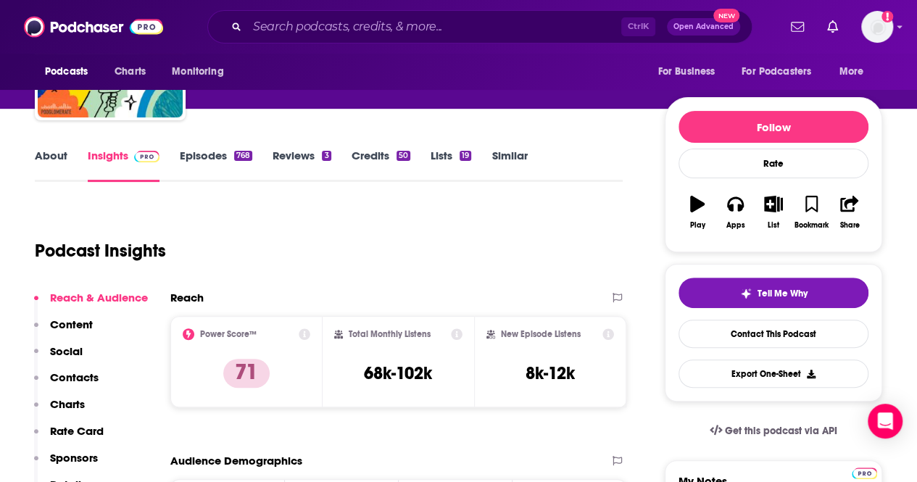
click at [42, 156] on link "About" at bounding box center [51, 165] width 33 height 33
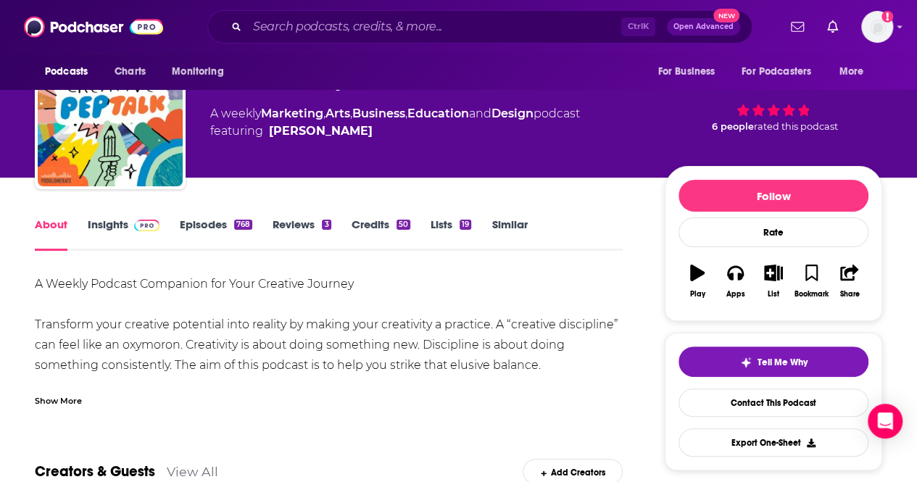
scroll to position [65, 0]
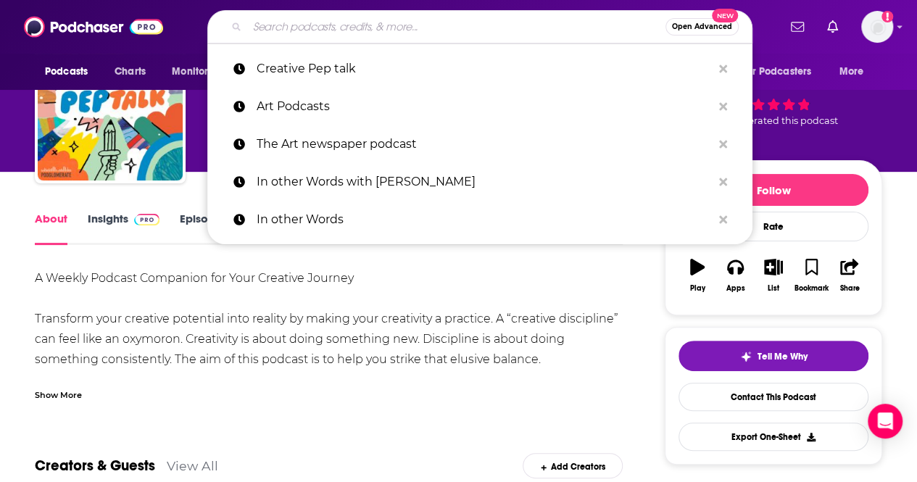
click at [384, 24] on input "Search podcasts, credits, & more..." at bounding box center [456, 26] width 418 height 23
paste input "[PERSON_NAME] and [PERSON_NAME]'s Adventures in Art"
type input "[PERSON_NAME] and [PERSON_NAME]'s Adventures in Art"
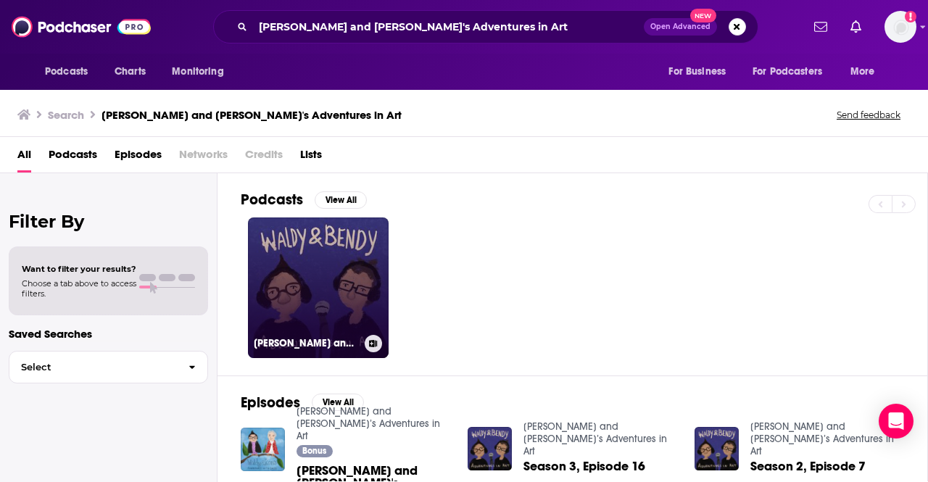
click at [339, 247] on link "[PERSON_NAME] and [PERSON_NAME]’s Adventures in Art" at bounding box center [318, 288] width 141 height 141
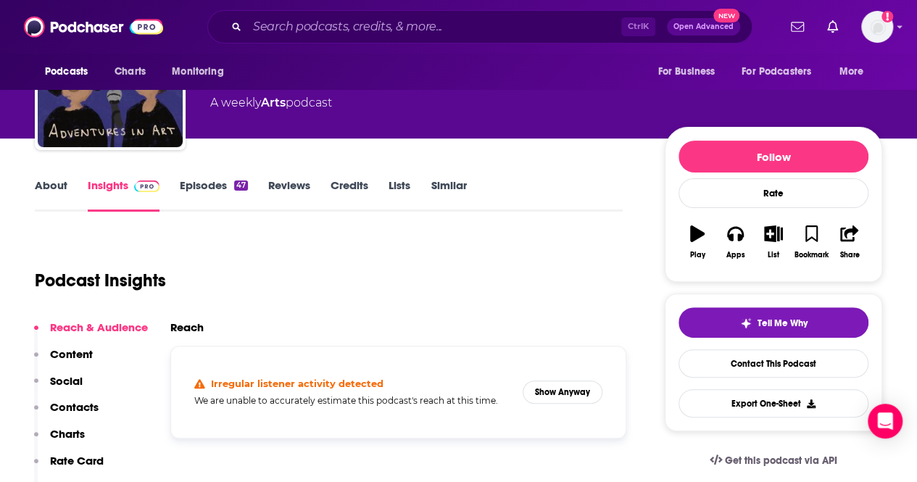
scroll to position [86, 0]
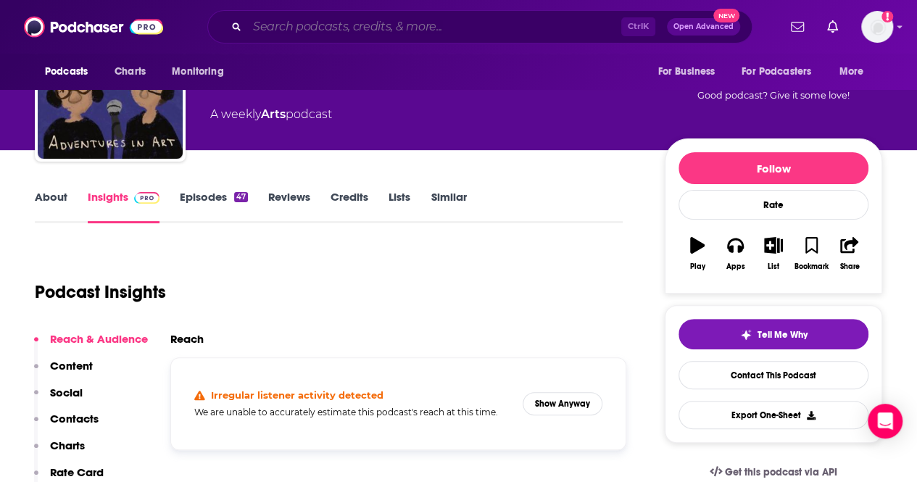
click at [435, 29] on input "Search podcasts, credits, & more..." at bounding box center [434, 26] width 374 height 23
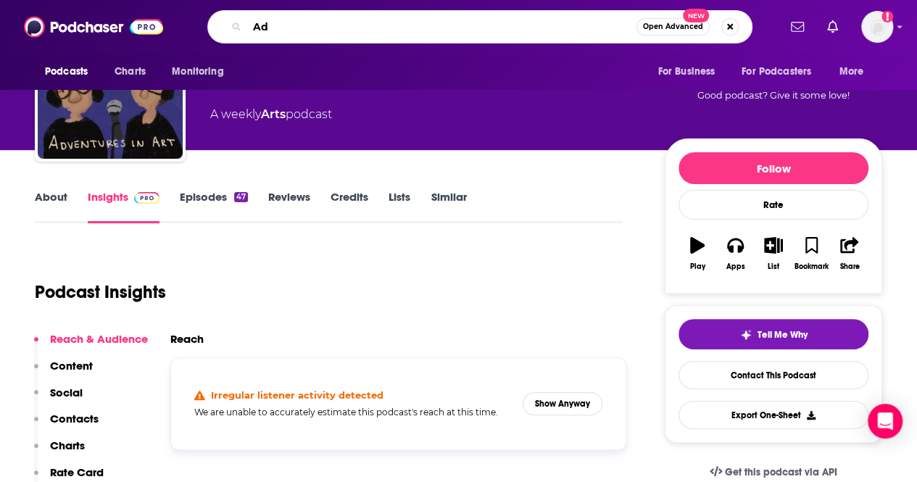
type input "A"
type input "Bad at Sports"
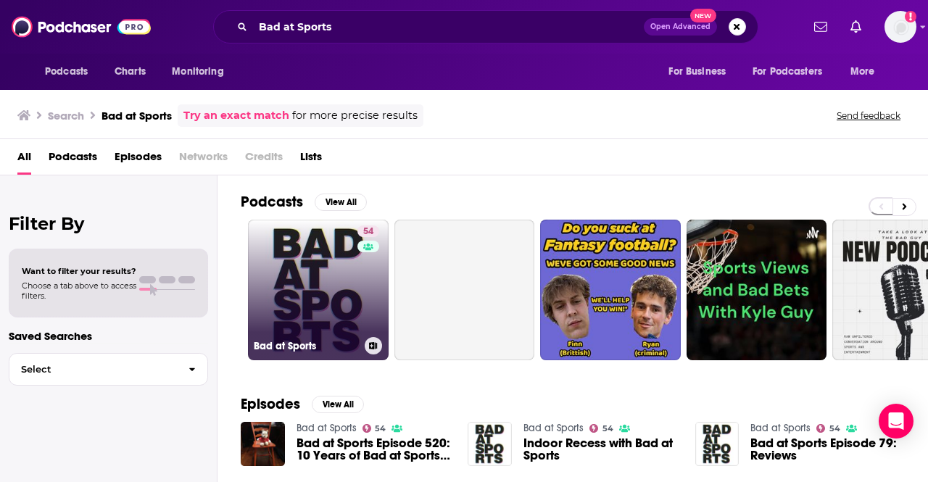
click at [305, 312] on link "54 Bad at Sports" at bounding box center [318, 290] width 141 height 141
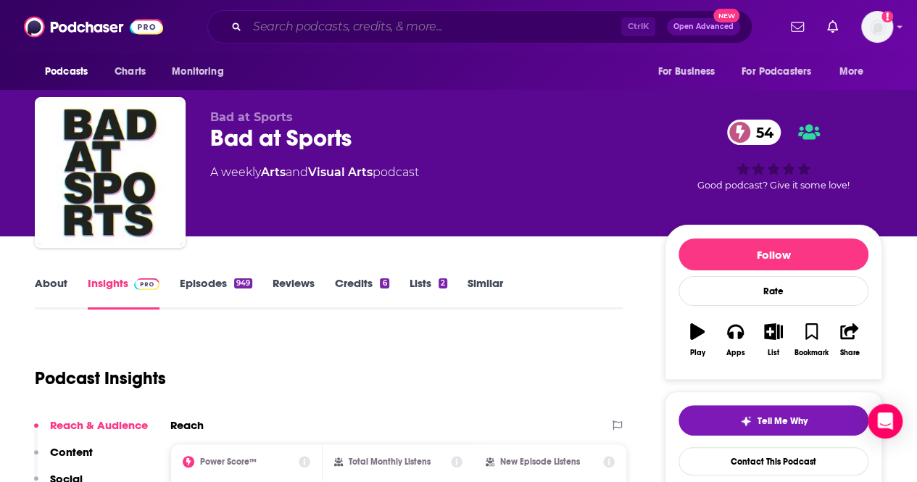
click at [429, 24] on input "Search podcasts, credits, & more..." at bounding box center [434, 26] width 374 height 23
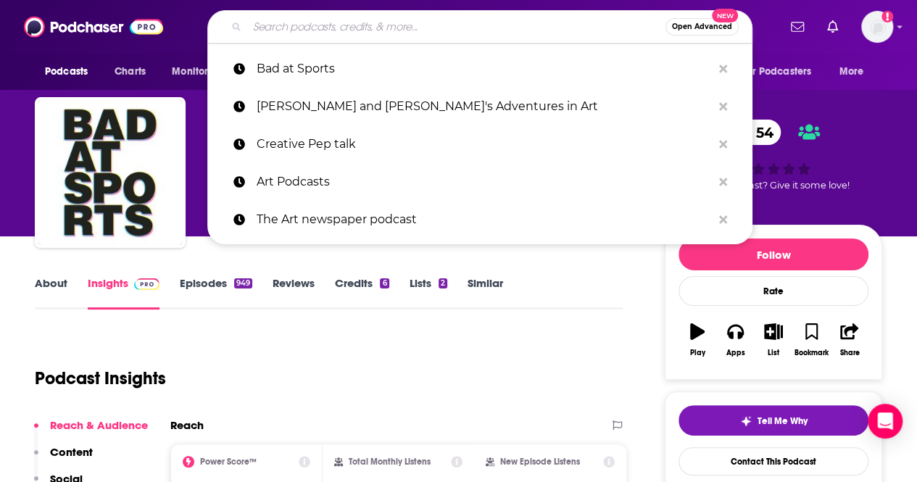
paste input "Getty Art + Ideas"
type input "Getty Art + Ideas"
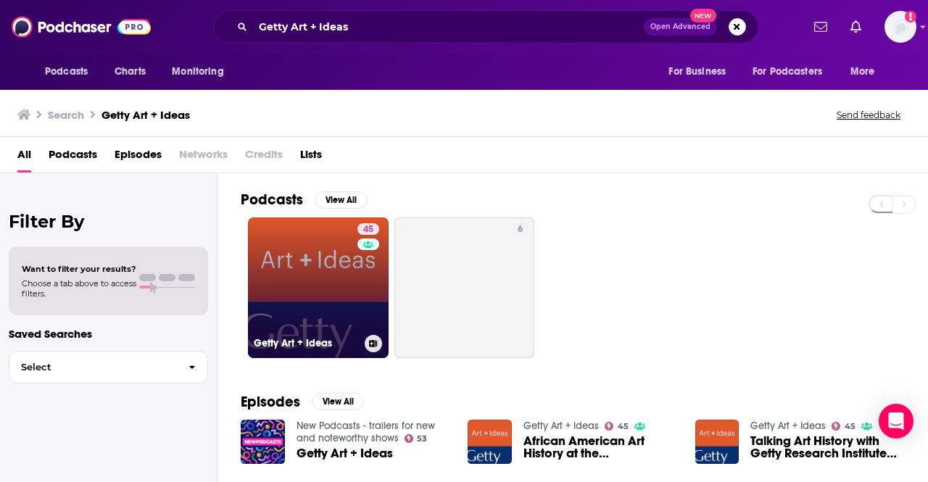
click at [310, 257] on link "45 Getty Art + Ideas" at bounding box center [318, 288] width 141 height 141
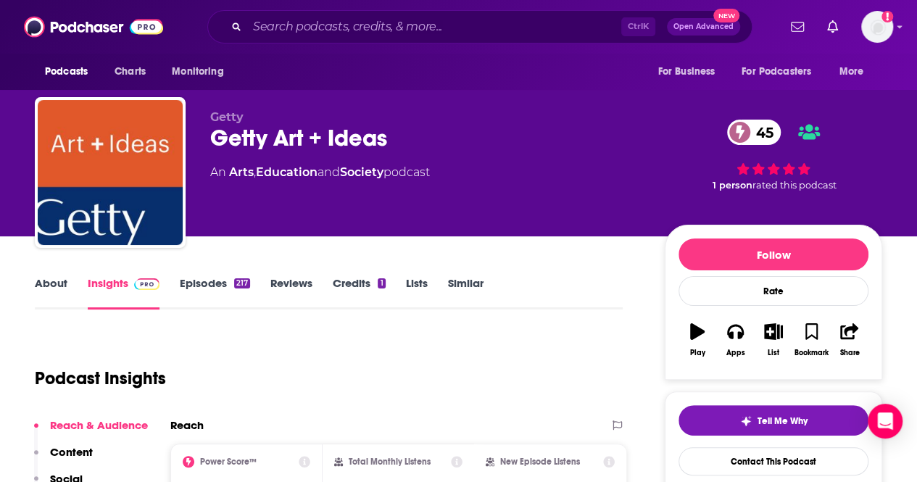
click at [39, 275] on div "About Insights Episodes 217 Reviews Credits 1 Lists Similar" at bounding box center [329, 292] width 588 height 36
click at [44, 284] on link "About" at bounding box center [51, 292] width 33 height 33
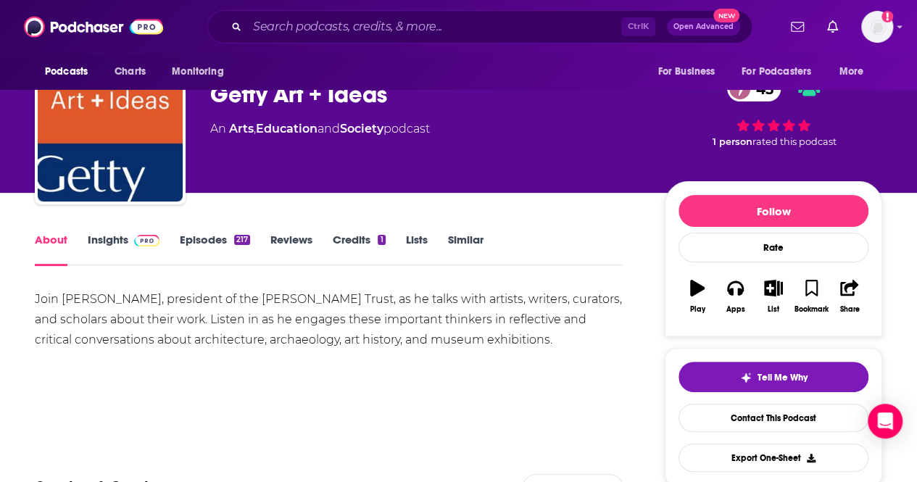
scroll to position [44, 0]
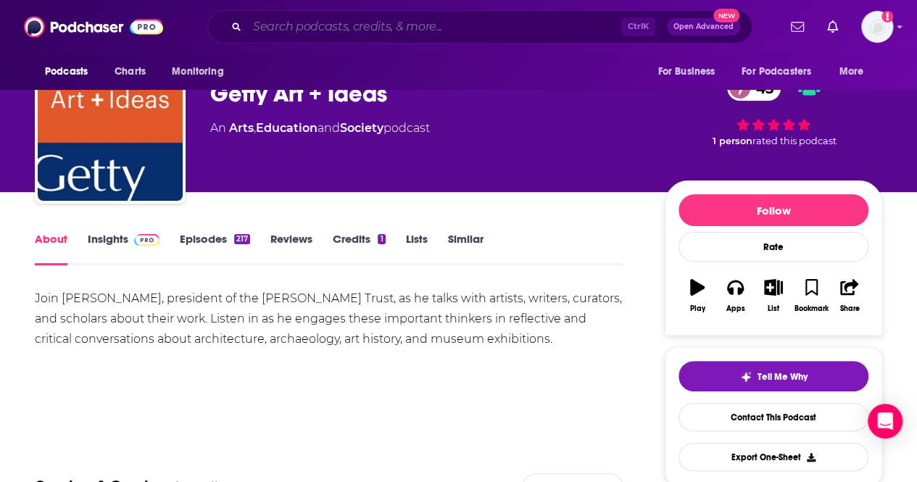
click at [373, 27] on input "Search podcasts, credits, & more..." at bounding box center [434, 26] width 374 height 23
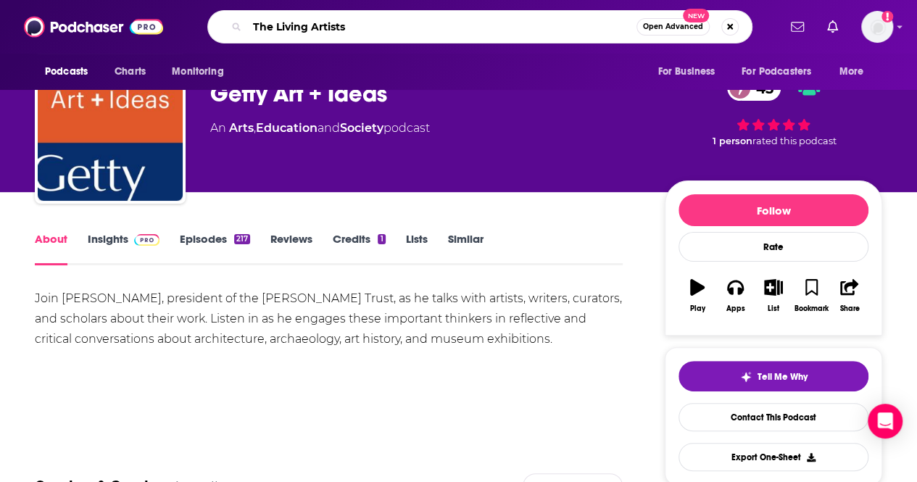
type input "The Living Artist"
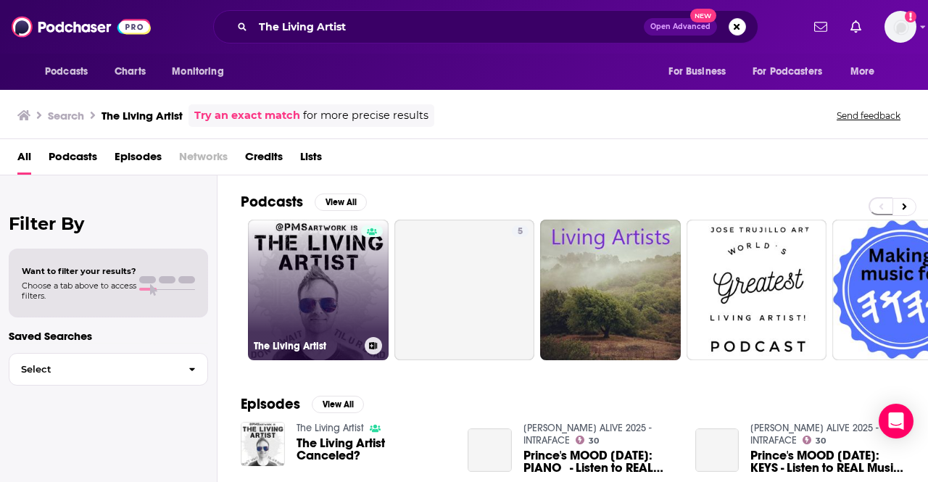
click at [331, 279] on link "The Living Artist" at bounding box center [318, 290] width 141 height 141
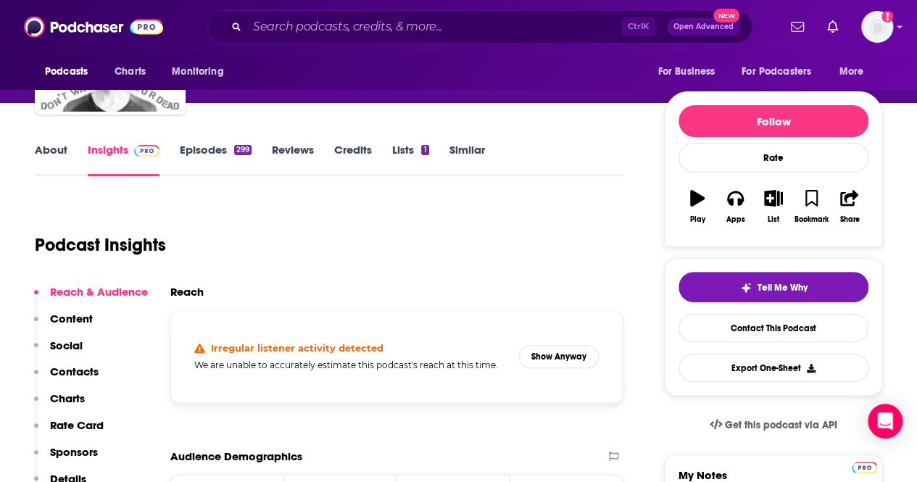
scroll to position [131, 0]
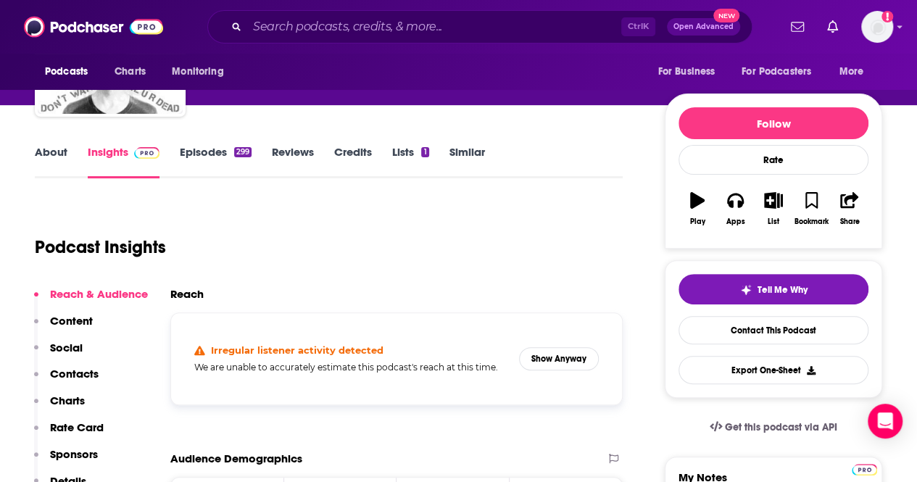
click at [54, 149] on link "About" at bounding box center [51, 161] width 33 height 33
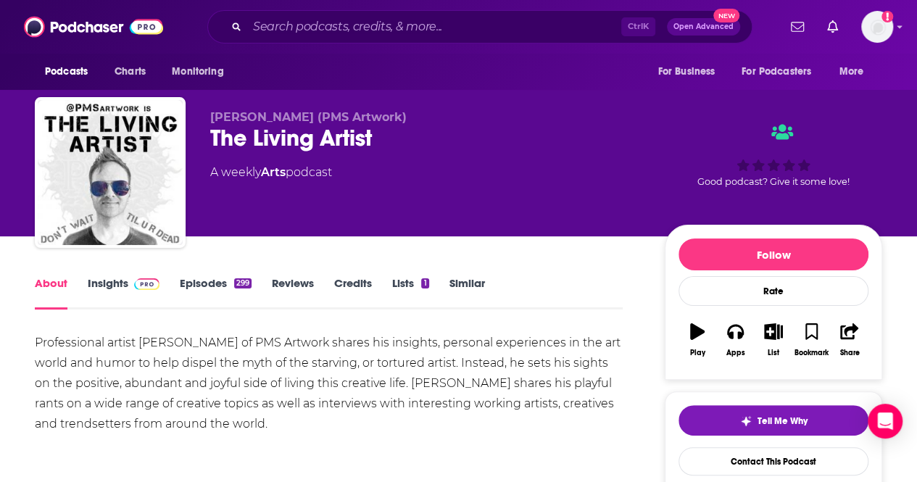
click at [199, 287] on link "Episodes 299" at bounding box center [216, 292] width 72 height 33
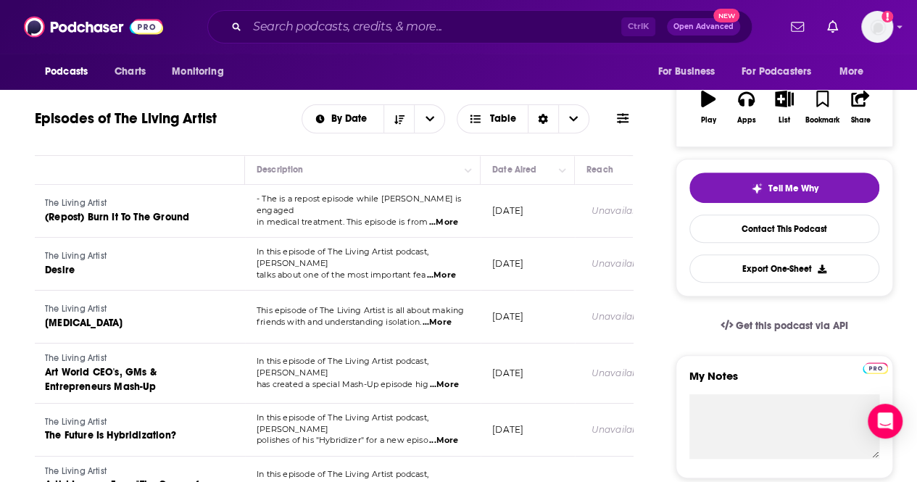
scroll to position [249, 0]
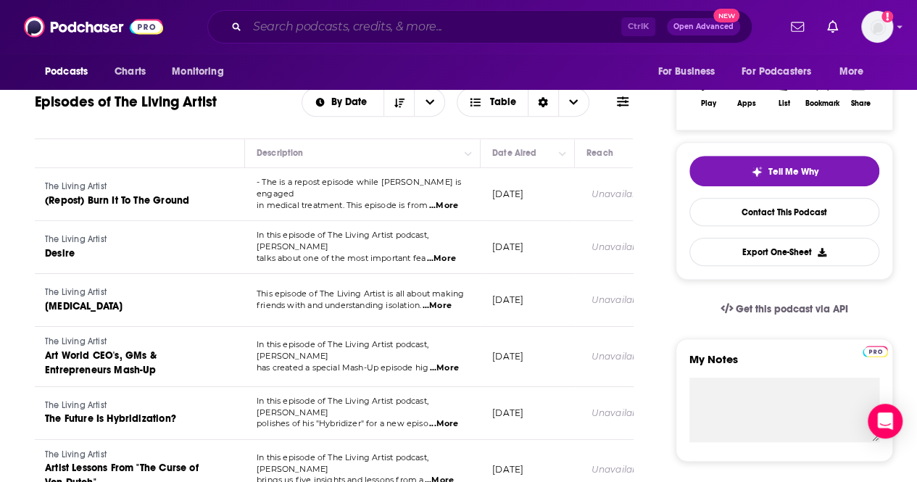
click at [342, 30] on input "Search podcasts, credits, & more..." at bounding box center [434, 26] width 374 height 23
paste input "2. ArtTactic"
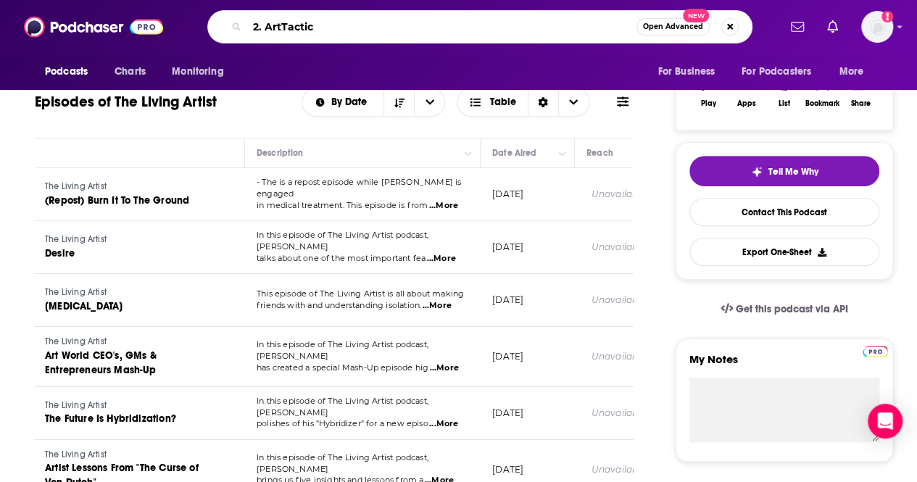
drag, startPoint x: 265, startPoint y: 20, endPoint x: 197, endPoint y: 9, distance: 68.2
click at [197, 9] on div "Podcasts Charts Monitoring 2. ArtTactic Open Advanced New For Business For Podc…" at bounding box center [458, 27] width 917 height 54
type input "ArtTactic"
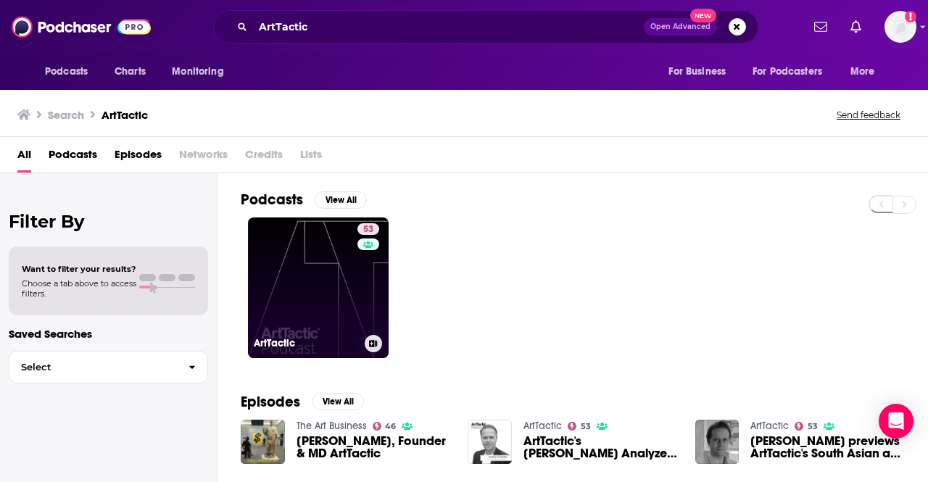
click at [295, 269] on link "53 ArtTactic" at bounding box center [318, 288] width 141 height 141
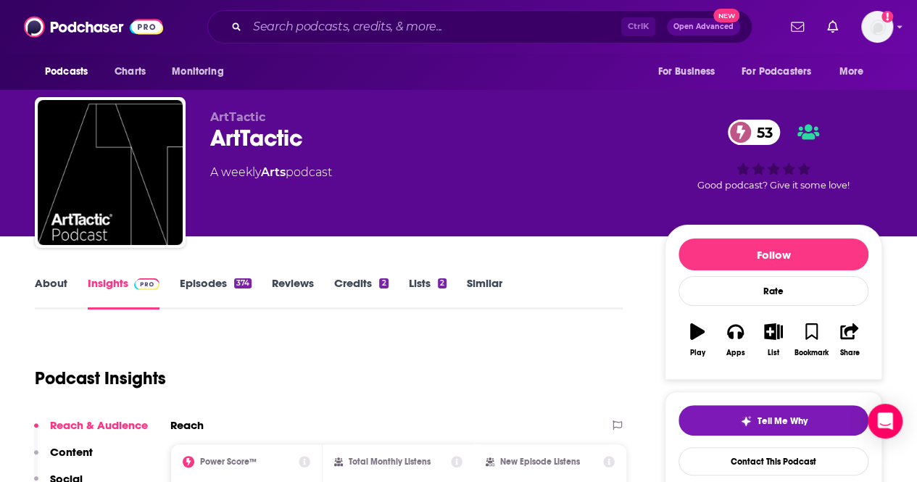
click at [46, 283] on link "About" at bounding box center [51, 292] width 33 height 33
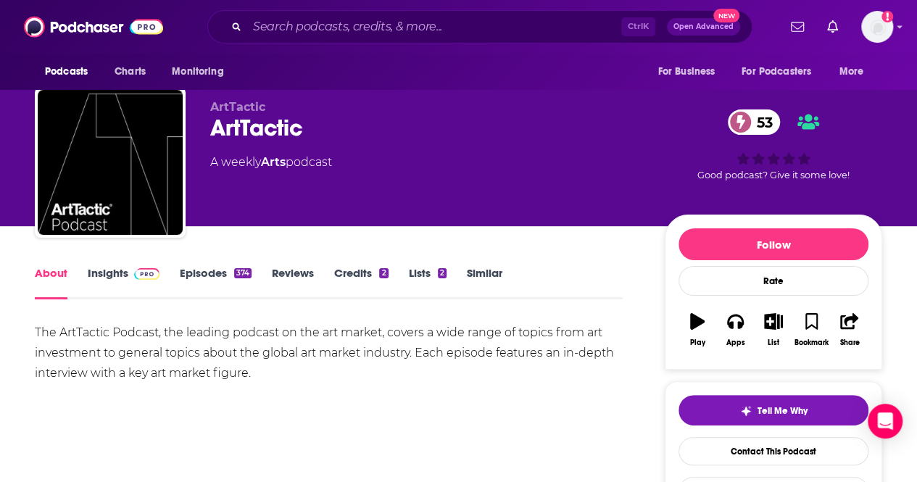
scroll to position [11, 0]
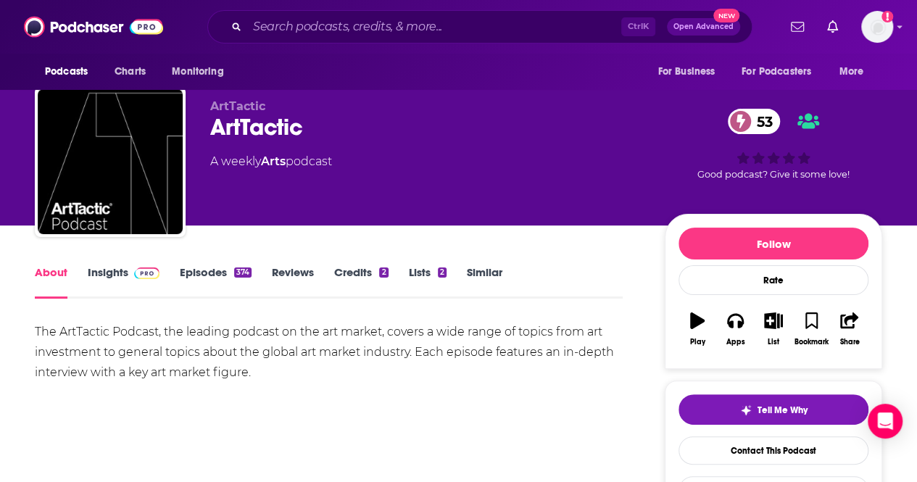
click at [215, 271] on link "Episodes 374" at bounding box center [216, 281] width 72 height 33
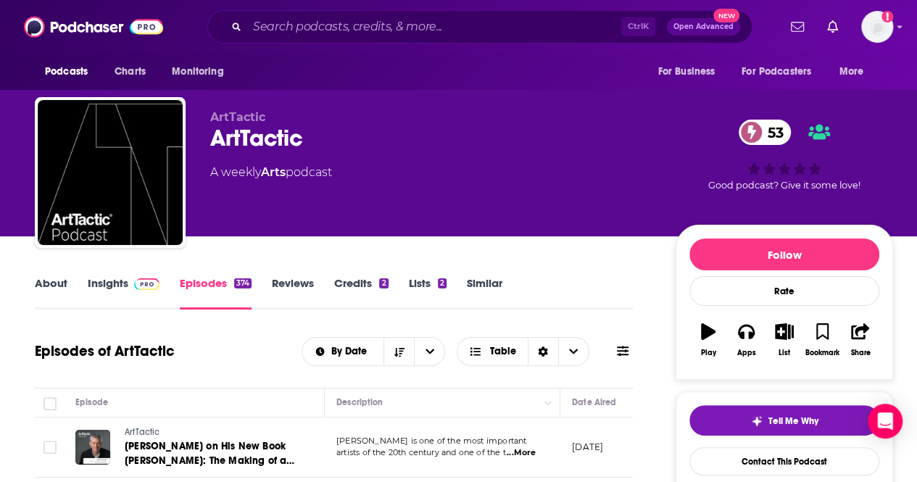
click at [42, 286] on link "About" at bounding box center [51, 292] width 33 height 33
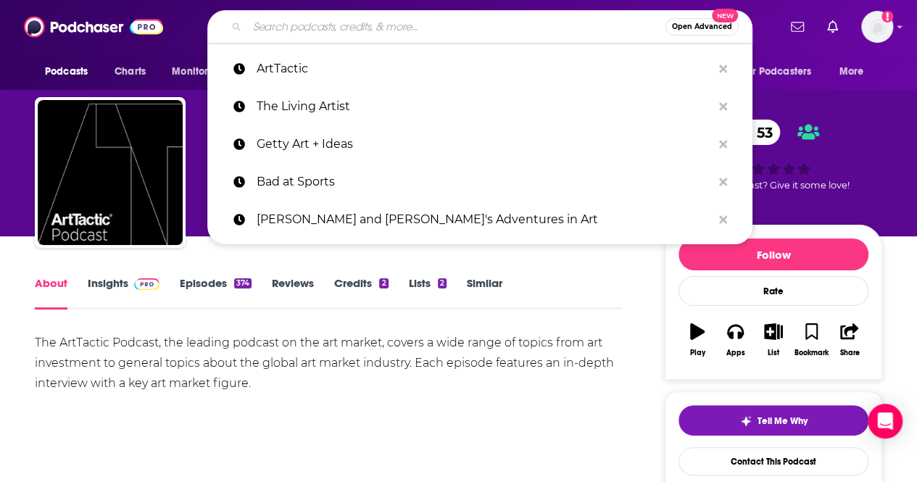
click at [387, 24] on input "Search podcasts, credits, & more..." at bounding box center [456, 26] width 418 height 23
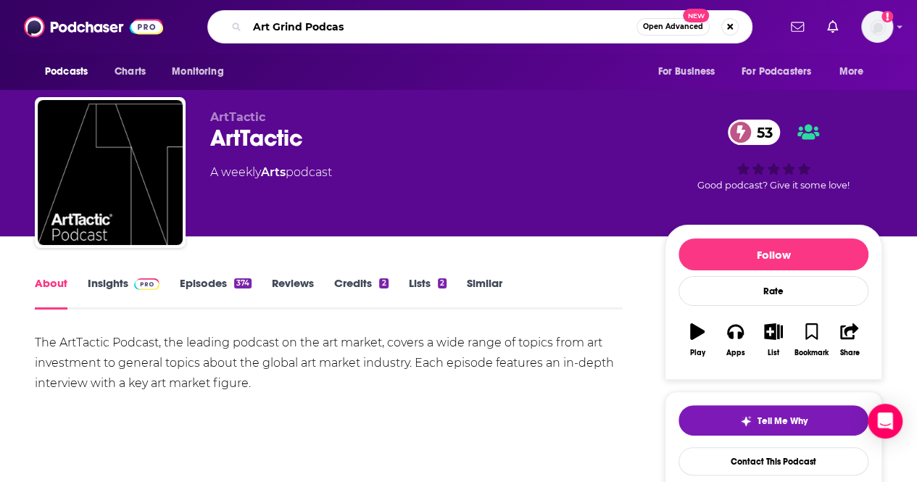
type input "Art Grind Podcast"
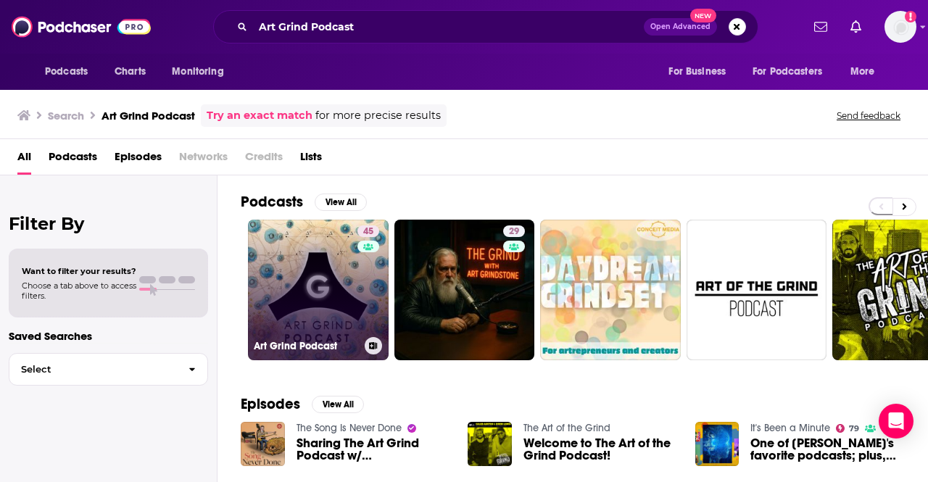
click at [303, 276] on link "45 Art Grind Podcast" at bounding box center [318, 290] width 141 height 141
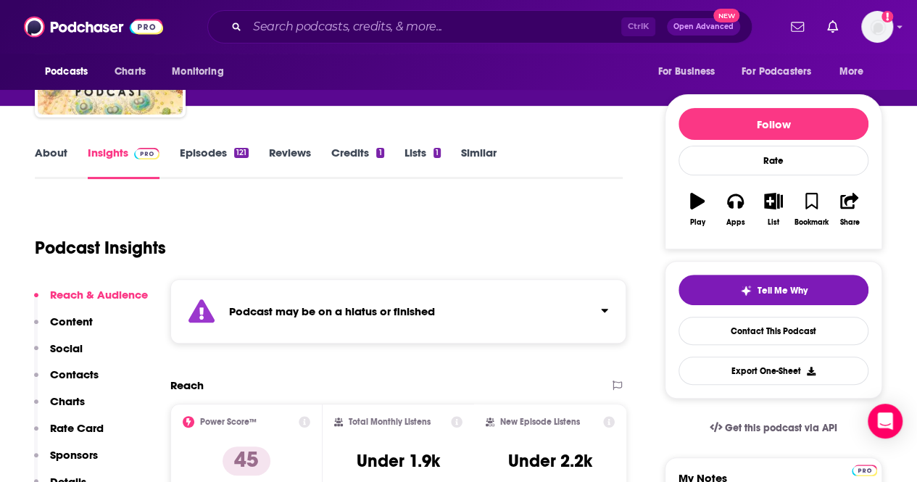
scroll to position [129, 0]
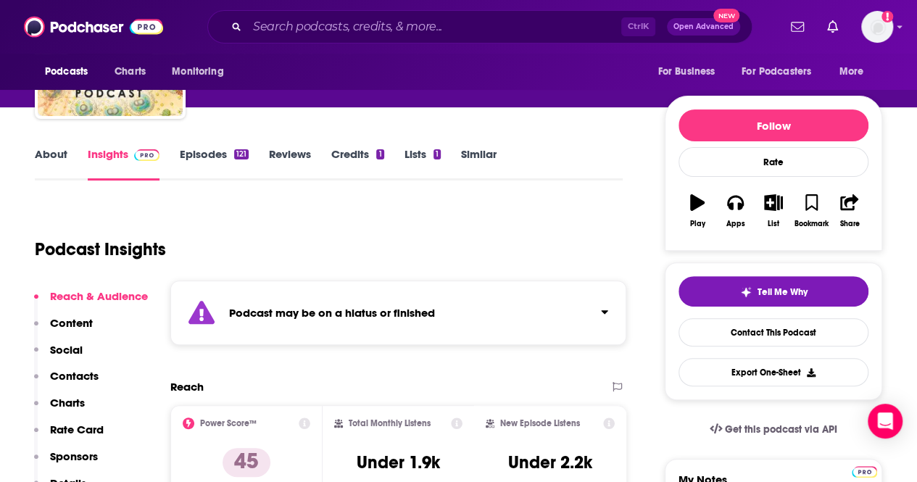
click at [194, 161] on link "Episodes 121" at bounding box center [214, 163] width 69 height 33
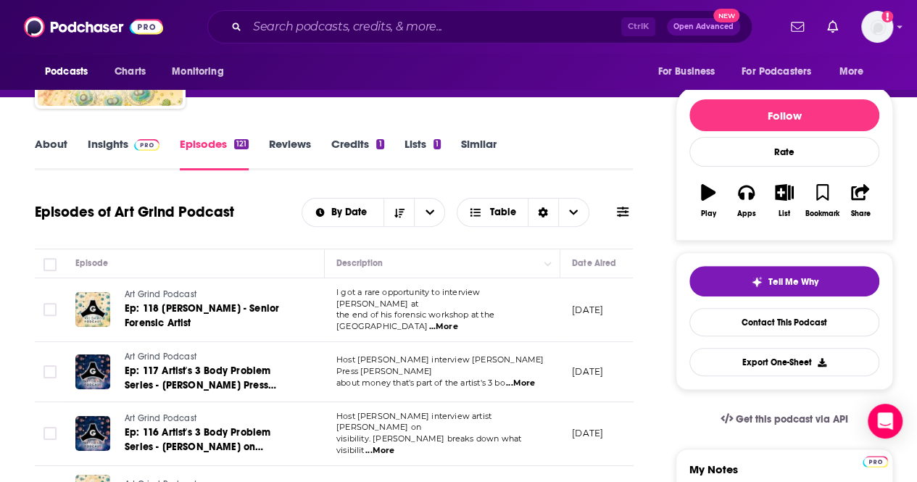
scroll to position [147, 0]
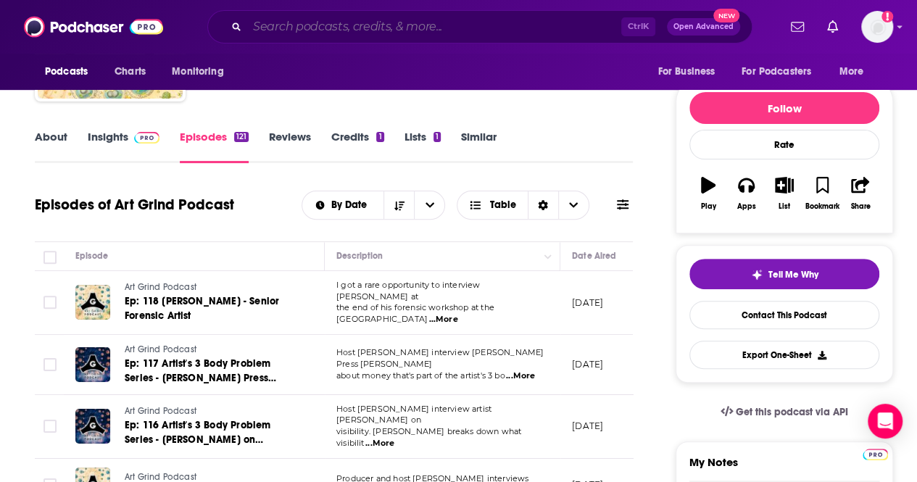
click at [371, 19] on input "Search podcasts, credits, & more..." at bounding box center [434, 26] width 374 height 23
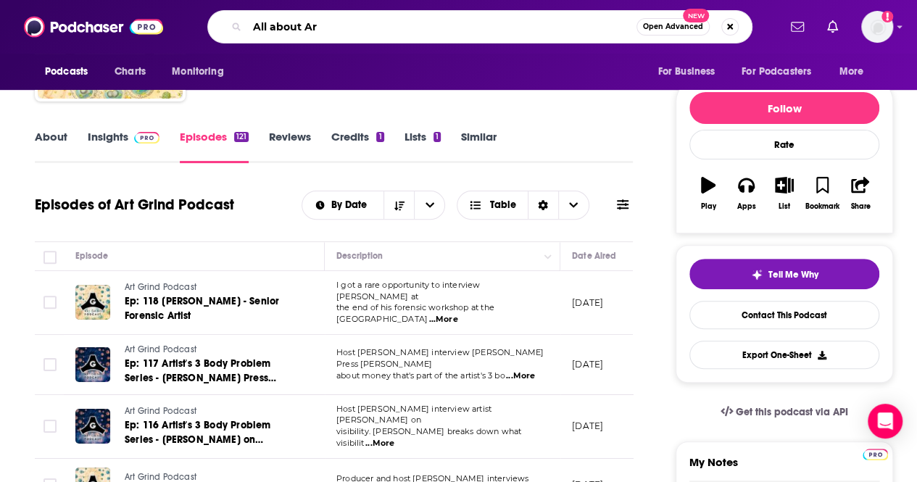
type input "All about Art"
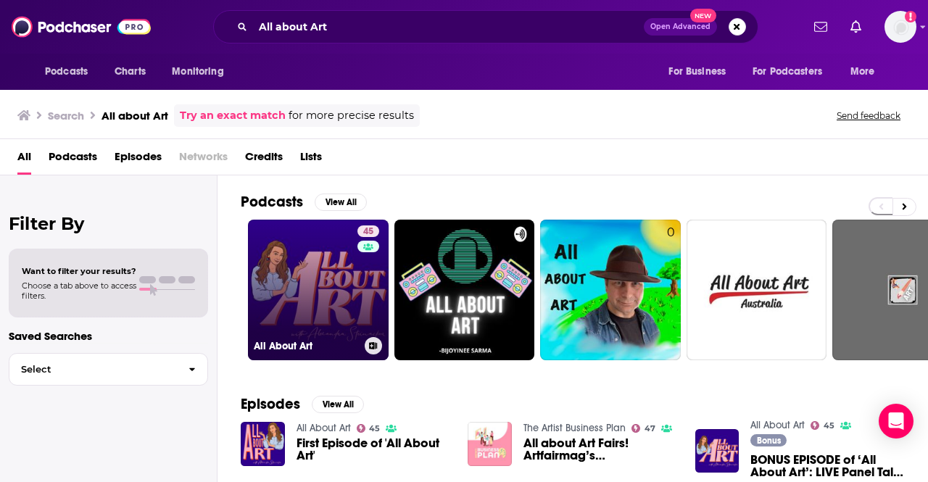
click at [290, 308] on link "45 All About Art" at bounding box center [318, 290] width 141 height 141
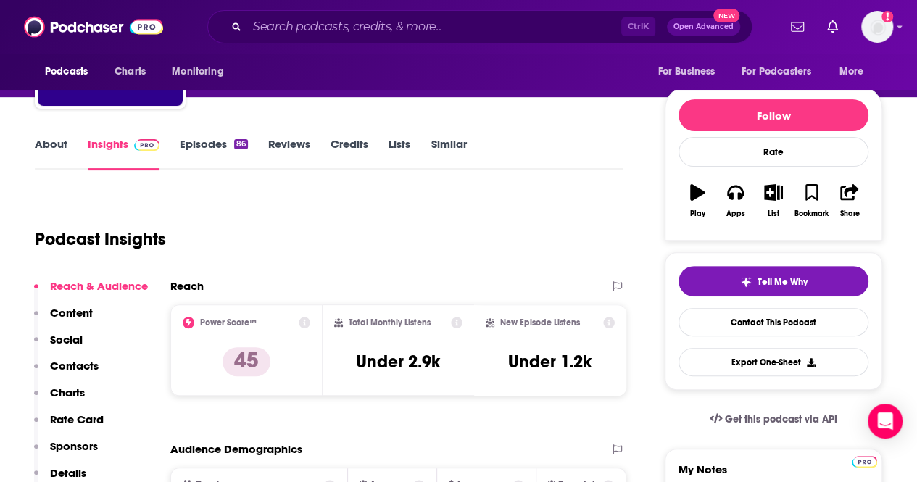
scroll to position [140, 0]
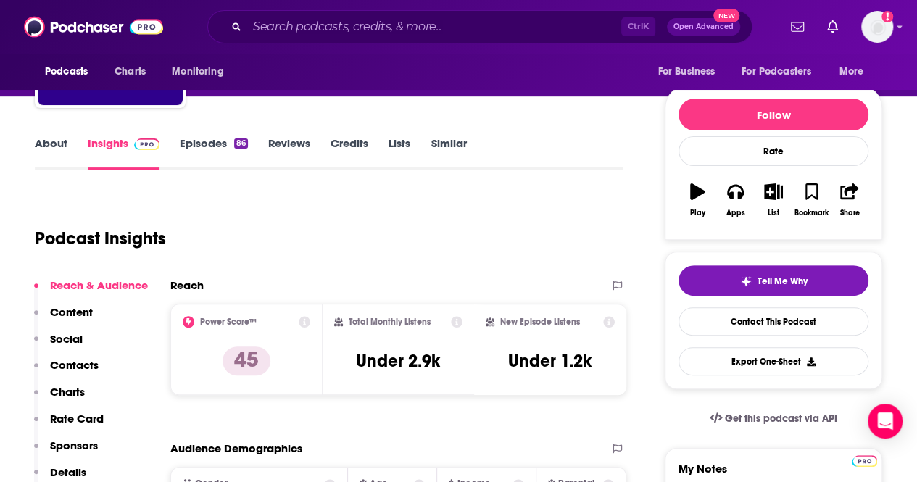
click at [52, 140] on link "About" at bounding box center [51, 152] width 33 height 33
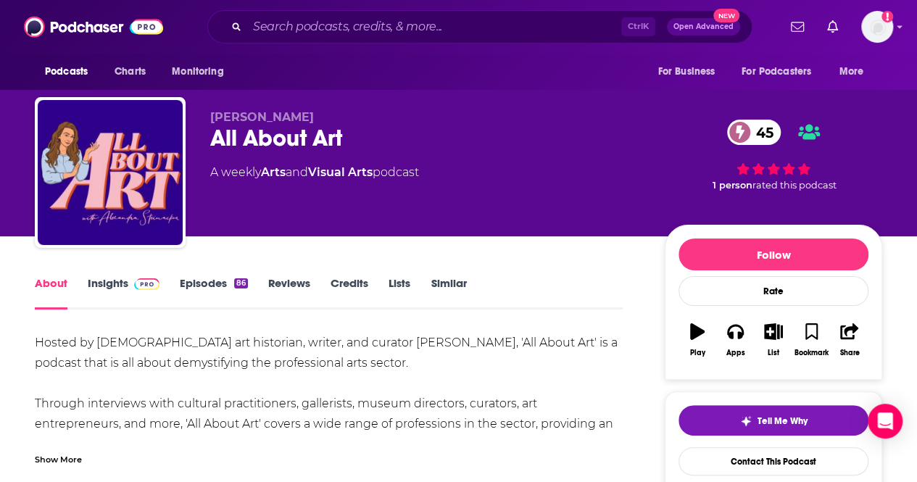
click at [522, 379] on div "Hosted by American-Austrian art historian, writer, and curator Alexandra Steina…" at bounding box center [329, 434] width 588 height 203
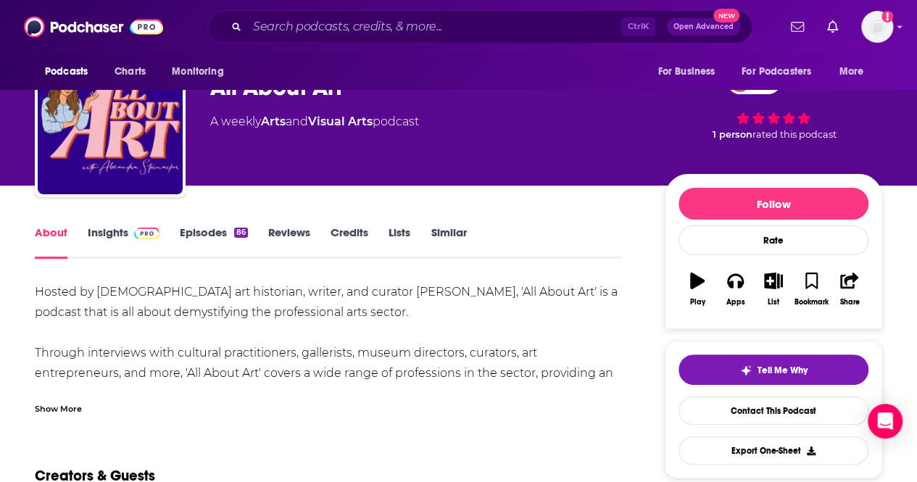
scroll to position [53, 0]
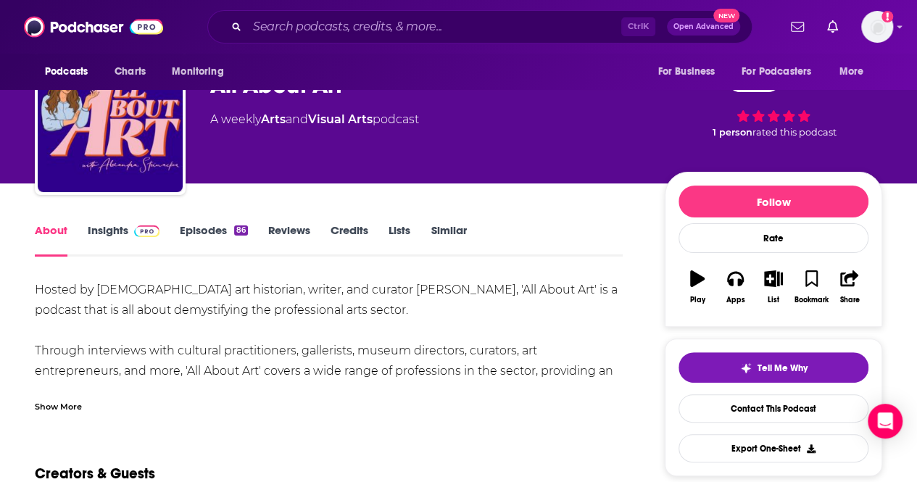
click at [49, 411] on div "Show More" at bounding box center [58, 406] width 47 height 14
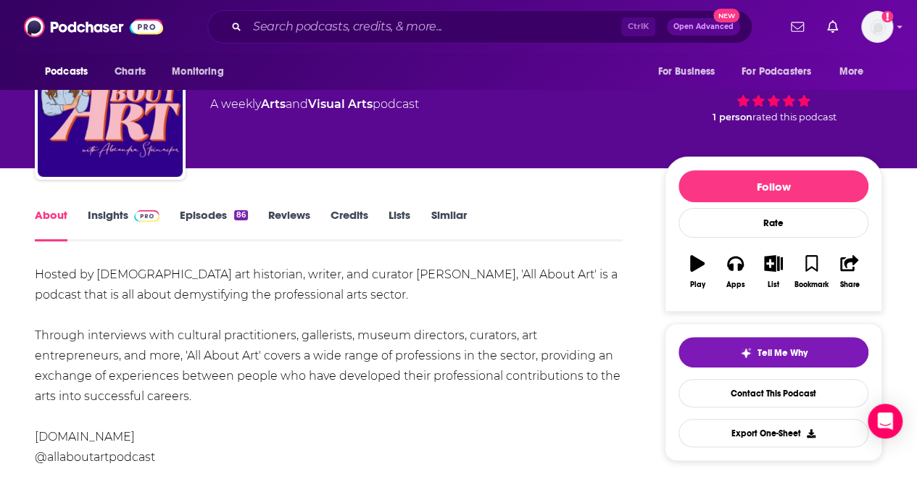
scroll to position [0, 0]
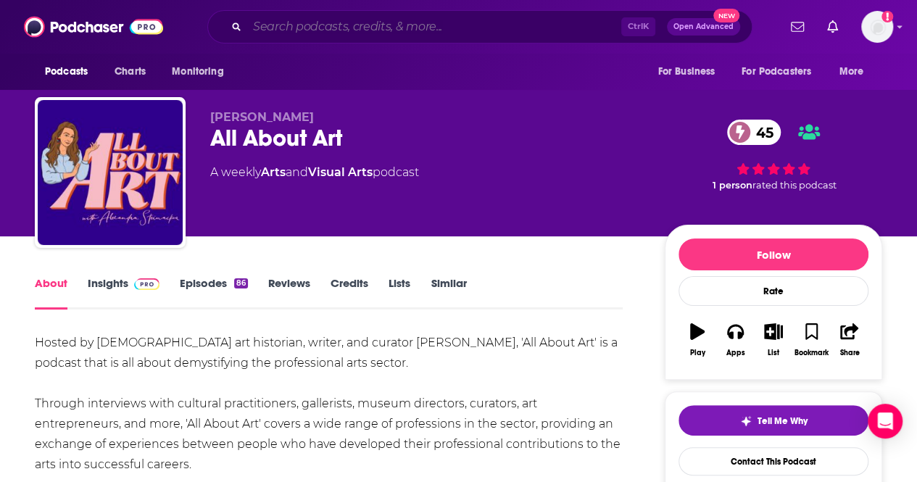
click at [408, 21] on input "Search podcasts, credits, & more..." at bounding box center [434, 26] width 374 height 23
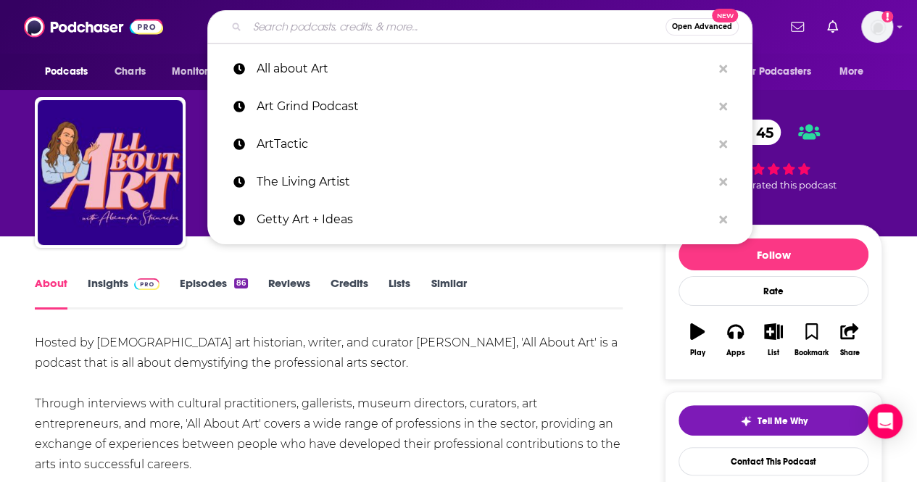
paste input "Artelligence Podcast"
type input "Artelligence Podcast"
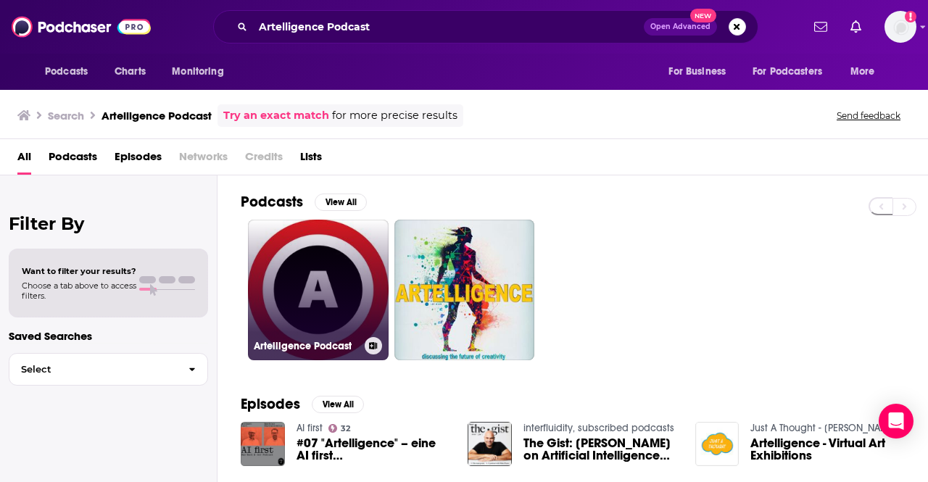
click at [323, 284] on link "Artelligence Podcast" at bounding box center [318, 290] width 141 height 141
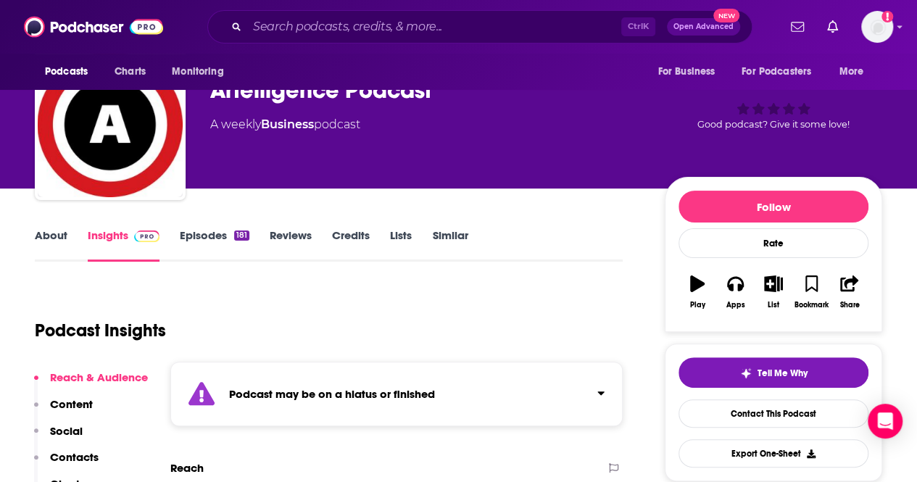
scroll to position [46, 0]
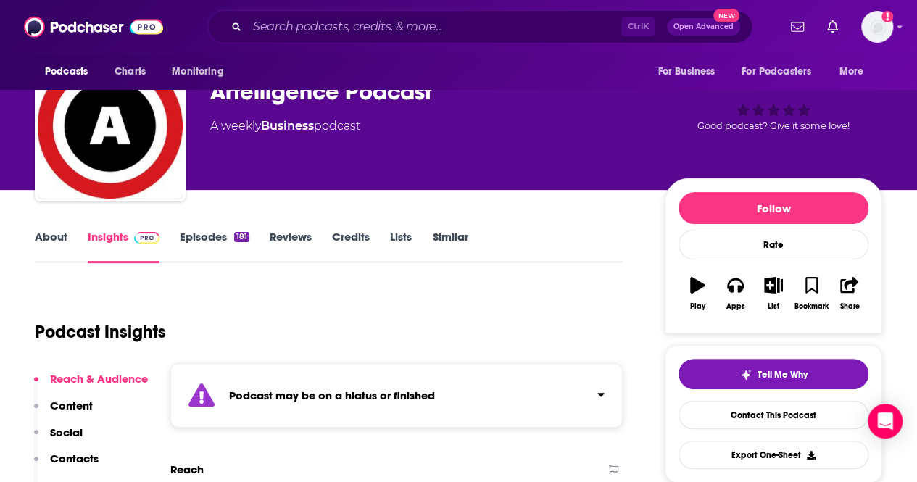
click at [51, 236] on link "About" at bounding box center [51, 246] width 33 height 33
